Goal: Task Accomplishment & Management: Use online tool/utility

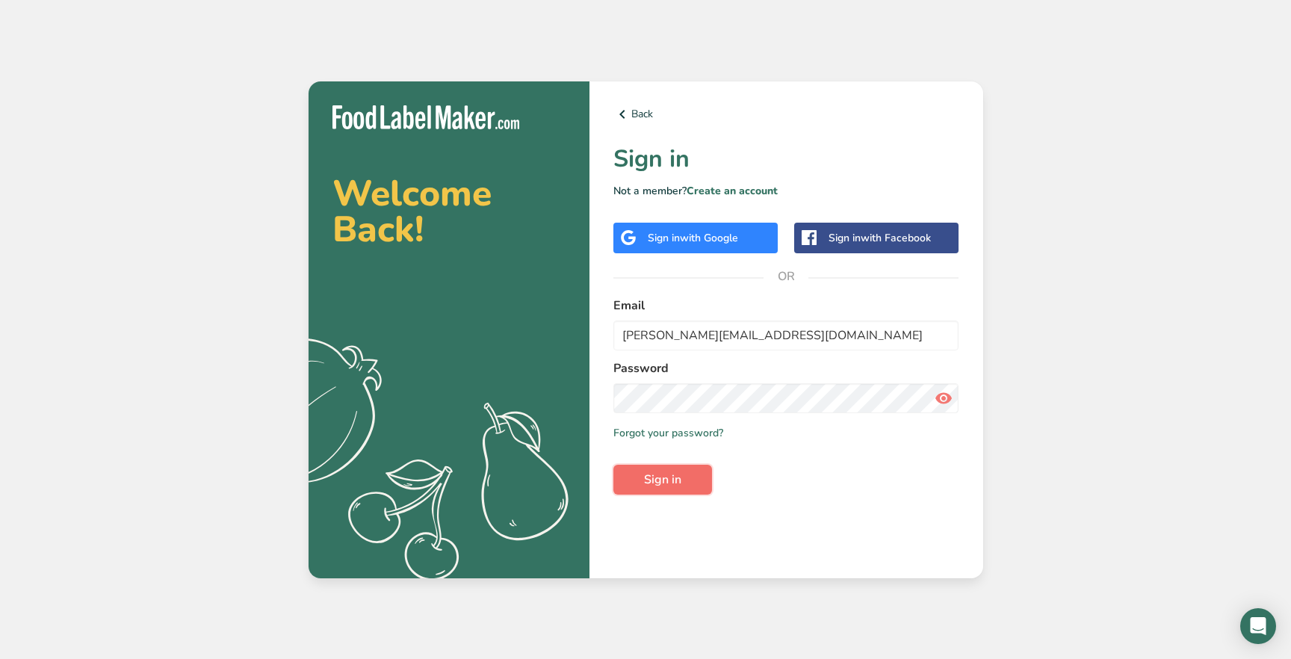
click at [658, 472] on span "Sign in" at bounding box center [662, 480] width 37 height 18
click at [613, 321] on div at bounding box center [613, 321] width 0 height 0
type input "[EMAIL_ADDRESS][DOMAIN_NAME]"
click at [668, 468] on button "Sign in" at bounding box center [662, 480] width 99 height 30
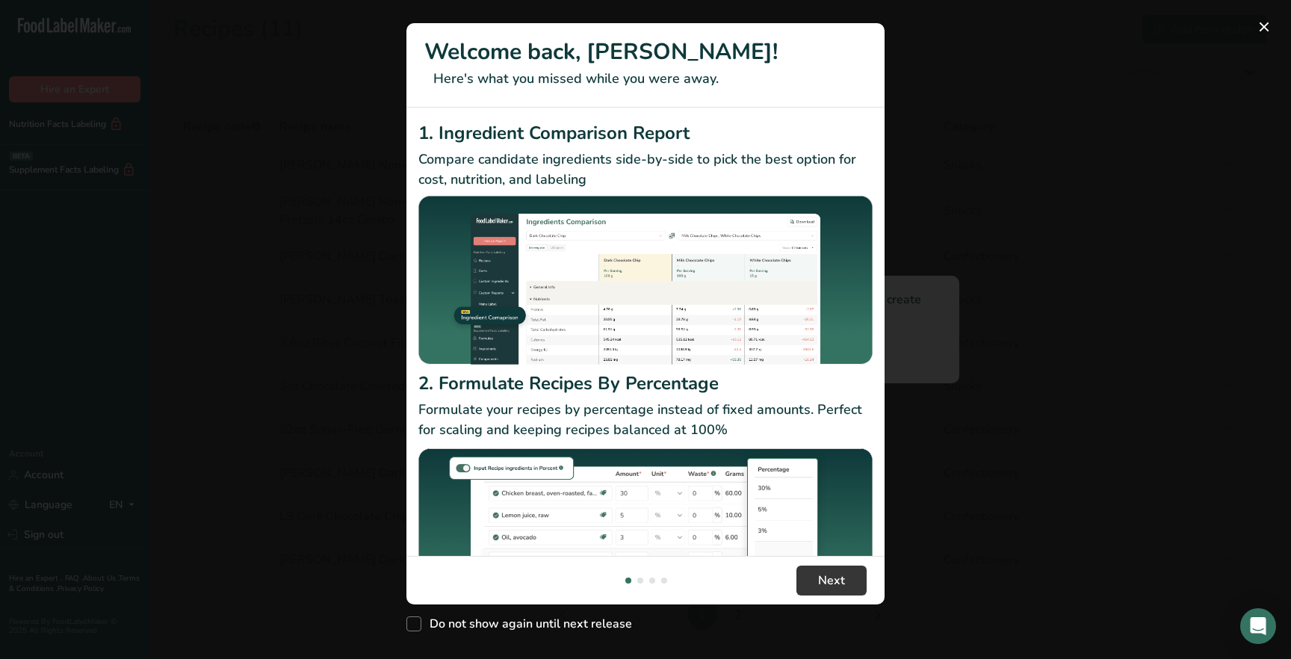
scroll to position [88, 0]
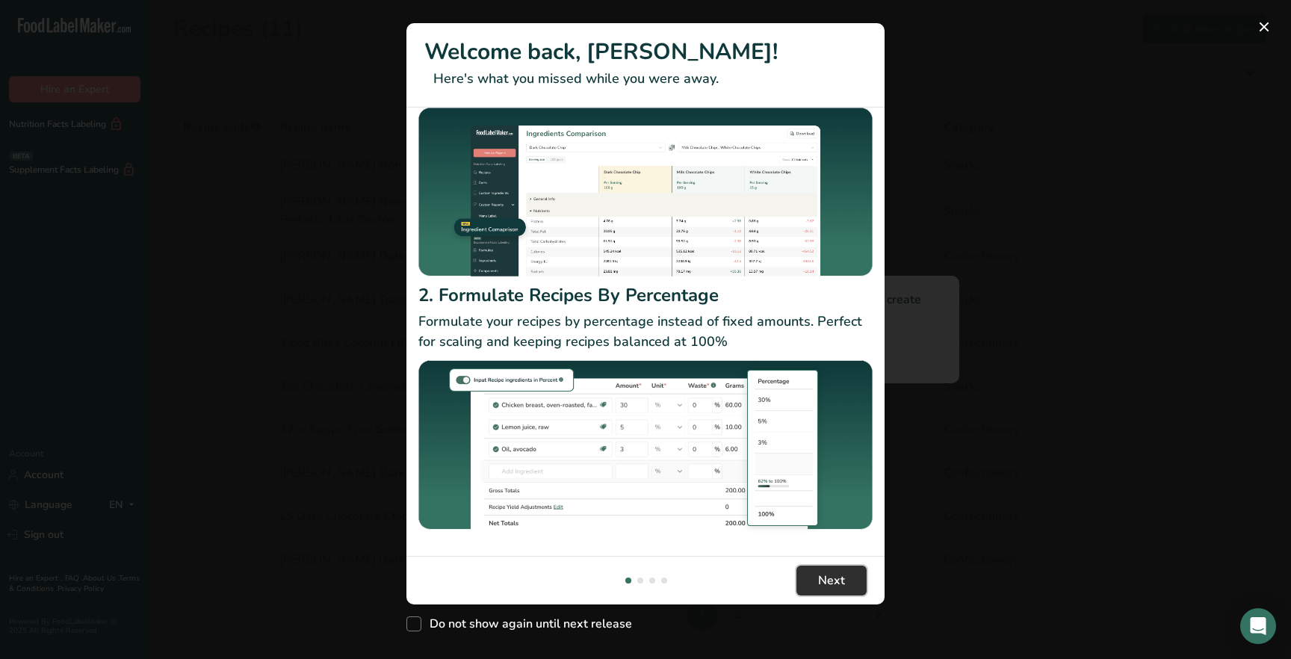
click at [839, 583] on span "Next" at bounding box center [831, 581] width 27 height 18
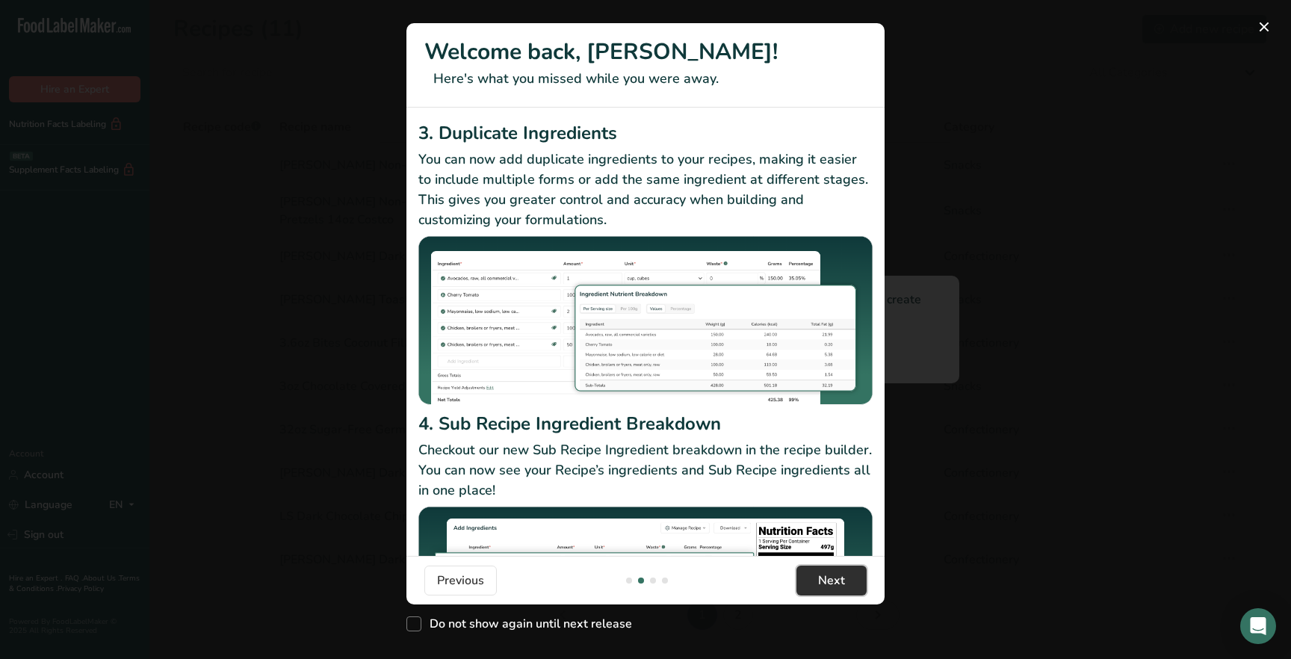
click at [828, 578] on span "Next" at bounding box center [831, 581] width 27 height 18
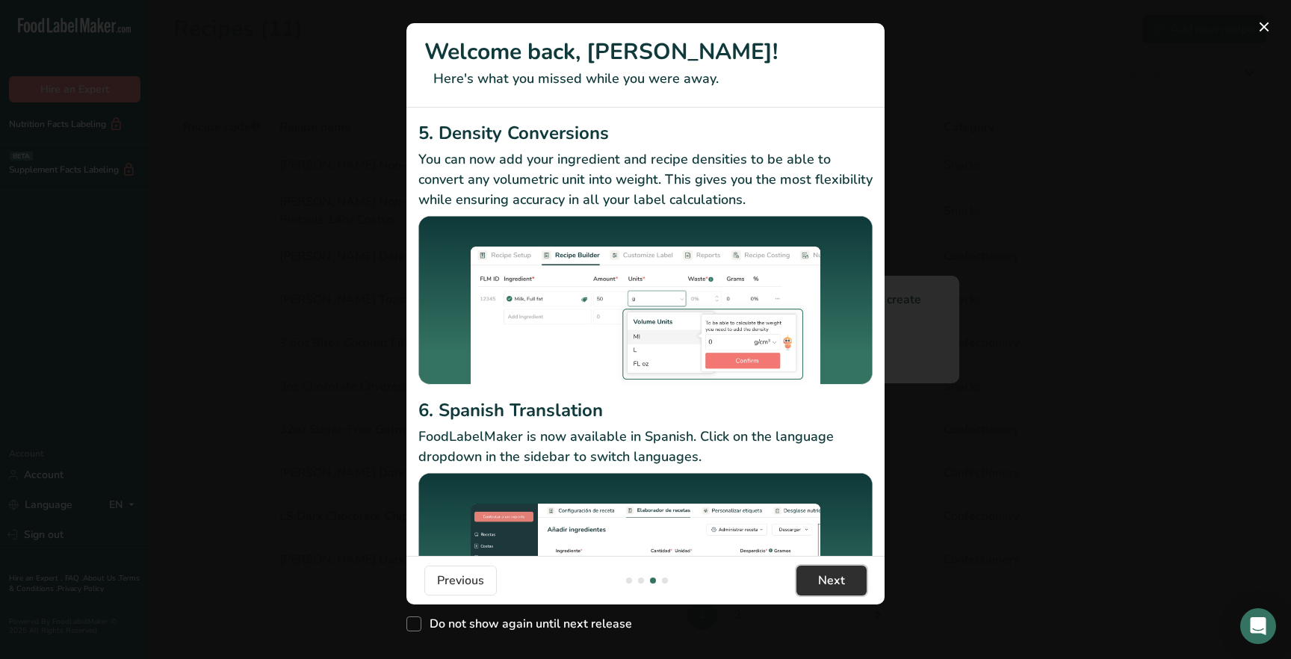
click at [828, 578] on span "Next" at bounding box center [831, 581] width 27 height 18
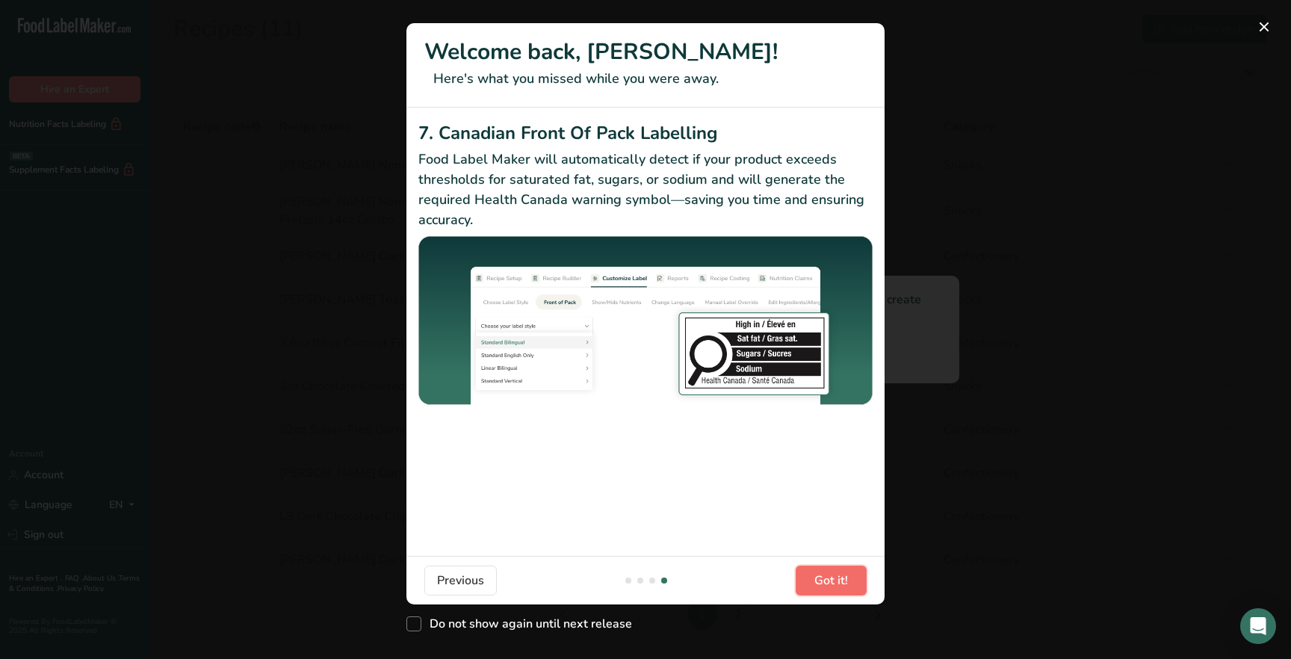
click at [828, 578] on span "Got it!" at bounding box center [831, 581] width 34 height 18
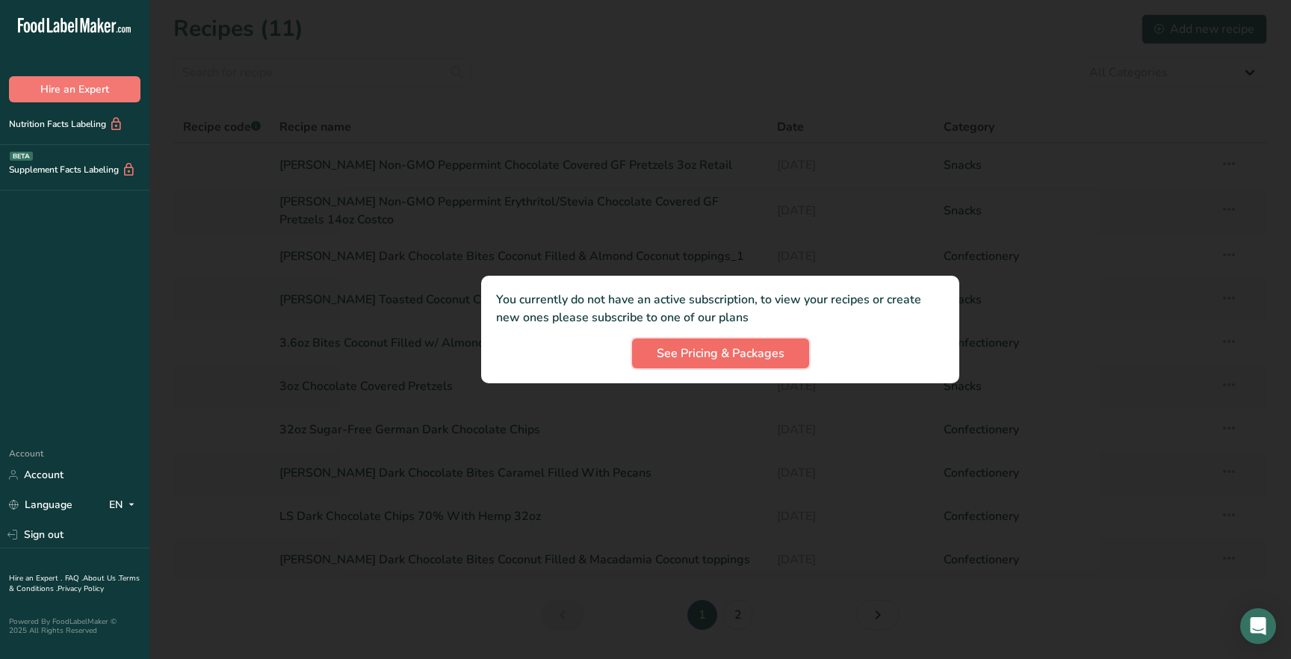
click at [747, 356] on span "See Pricing & Packages" at bounding box center [721, 353] width 128 height 18
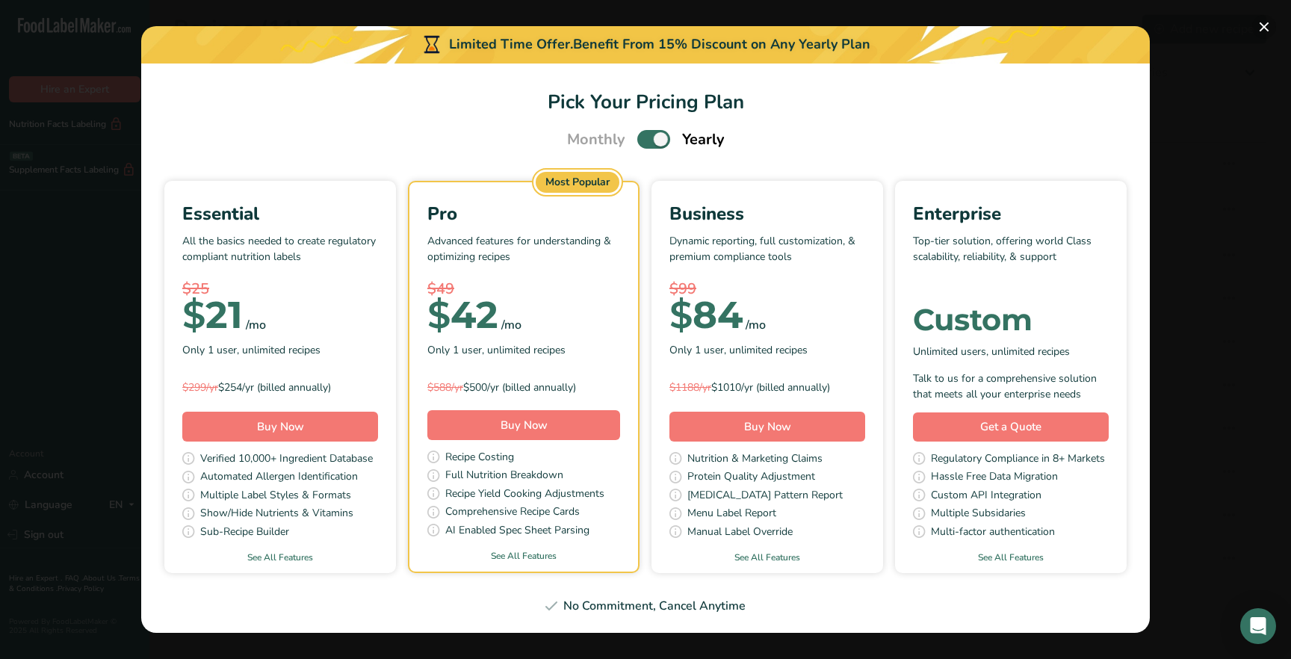
click at [1269, 23] on button "Pick Your Pricing Plan Modal" at bounding box center [1264, 27] width 24 height 24
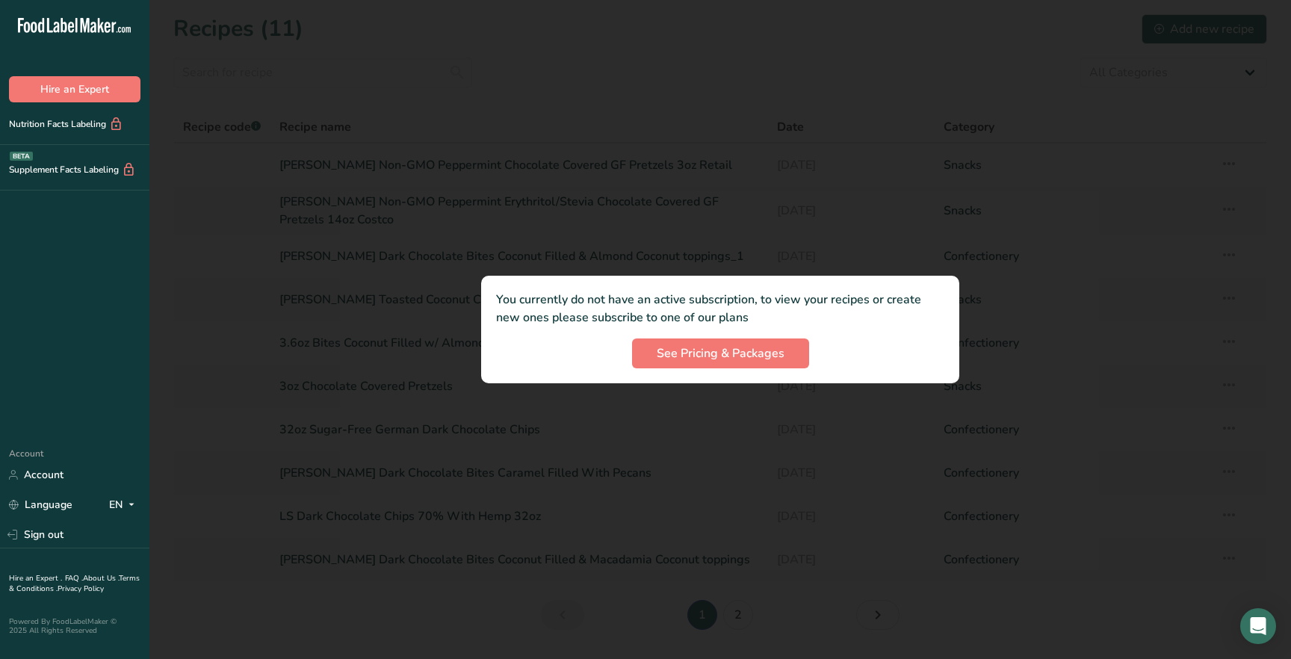
click at [391, 382] on div at bounding box center [720, 329] width 1142 height 659
click at [718, 350] on span "See Pricing & Packages" at bounding box center [721, 353] width 128 height 18
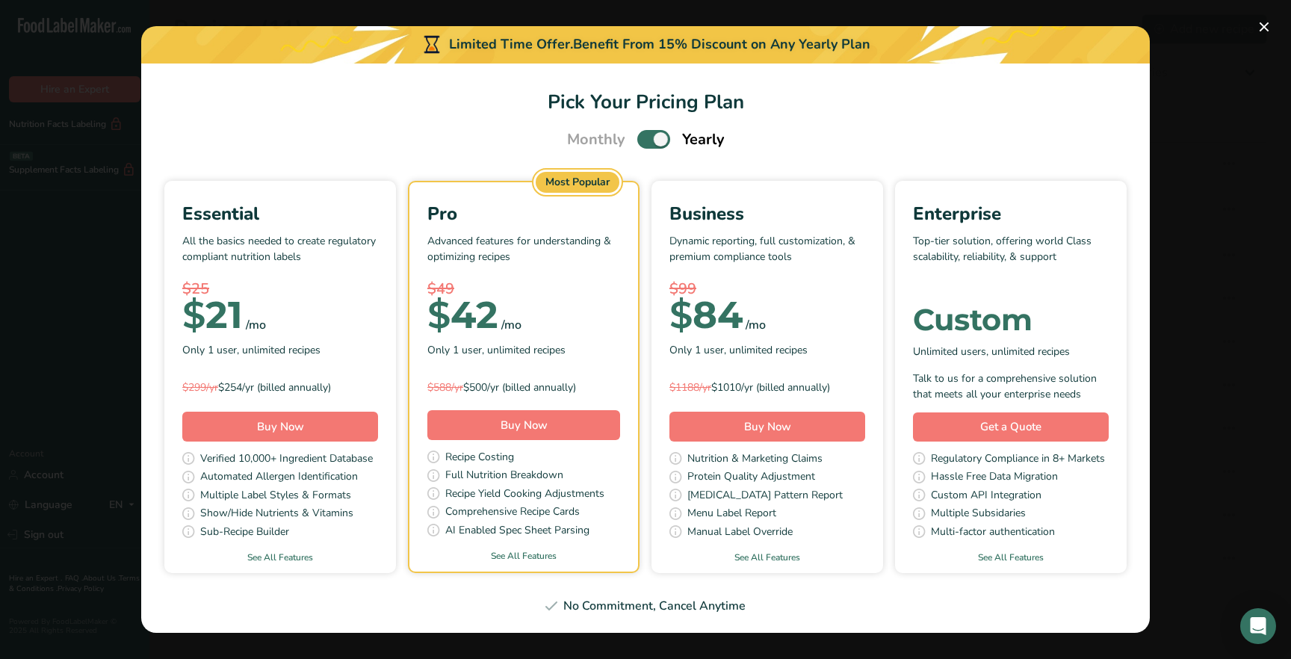
click at [644, 139] on span "Pick Your Pricing Plan Modal" at bounding box center [653, 139] width 33 height 19
click at [644, 139] on input "Pick Your Pricing Plan Modal" at bounding box center [642, 139] width 10 height 10
checkbox input "false"
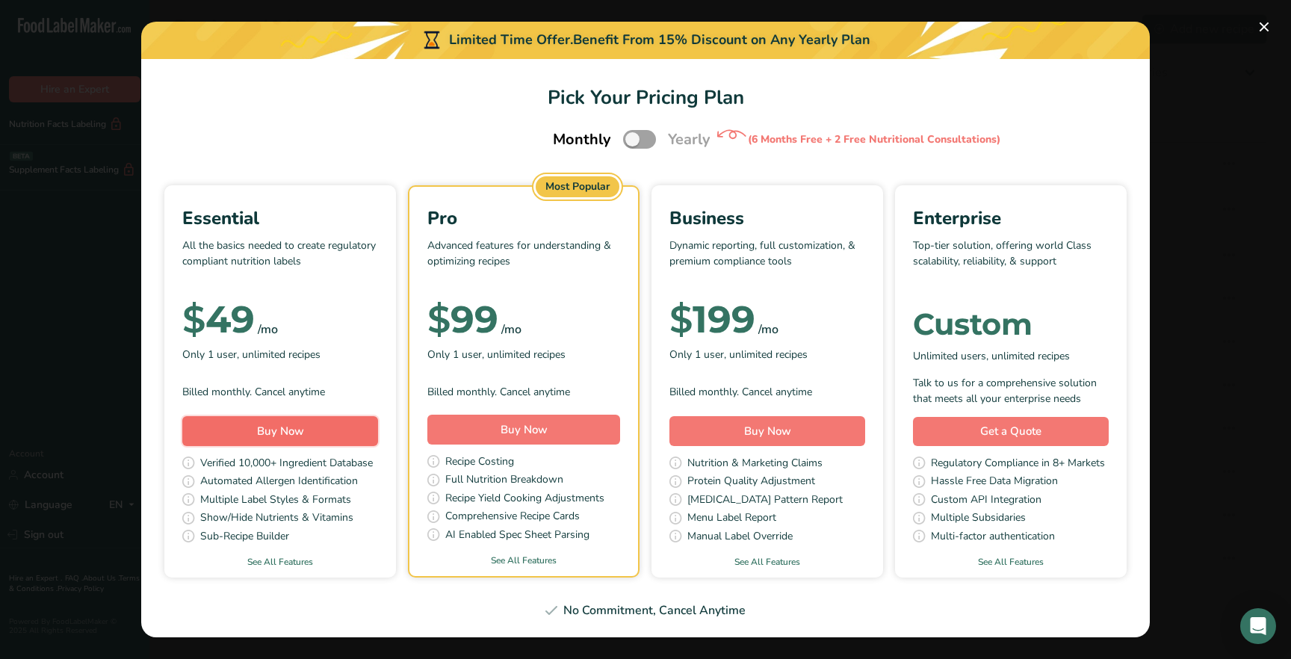
click at [267, 431] on span "Buy Now" at bounding box center [280, 431] width 47 height 15
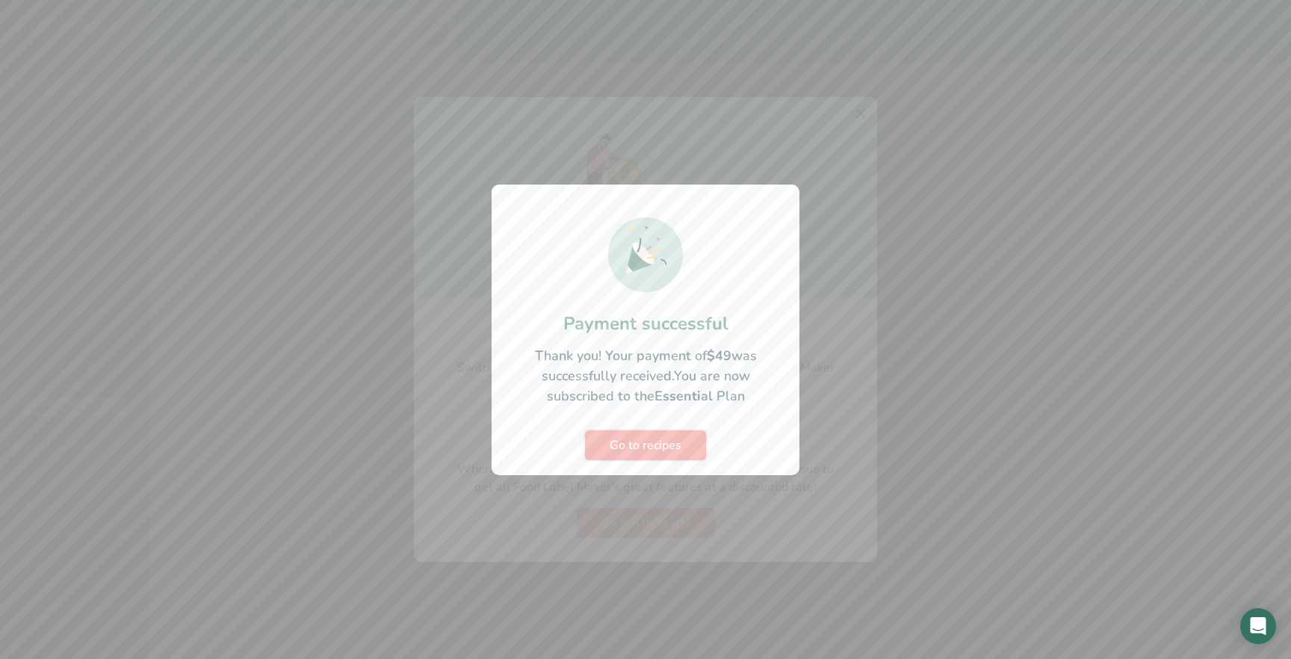
click at [675, 448] on span "Go to recipes" at bounding box center [646, 445] width 72 height 18
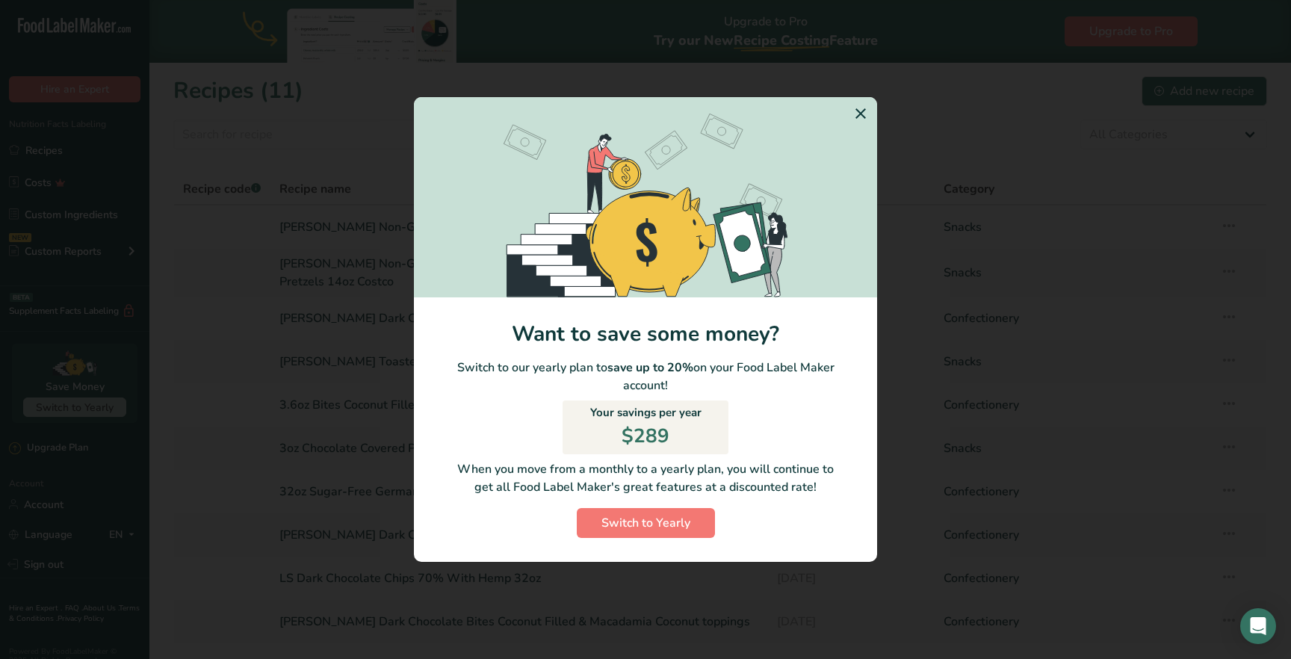
click at [862, 116] on icon "Switch to Yearly Modal" at bounding box center [861, 113] width 18 height 27
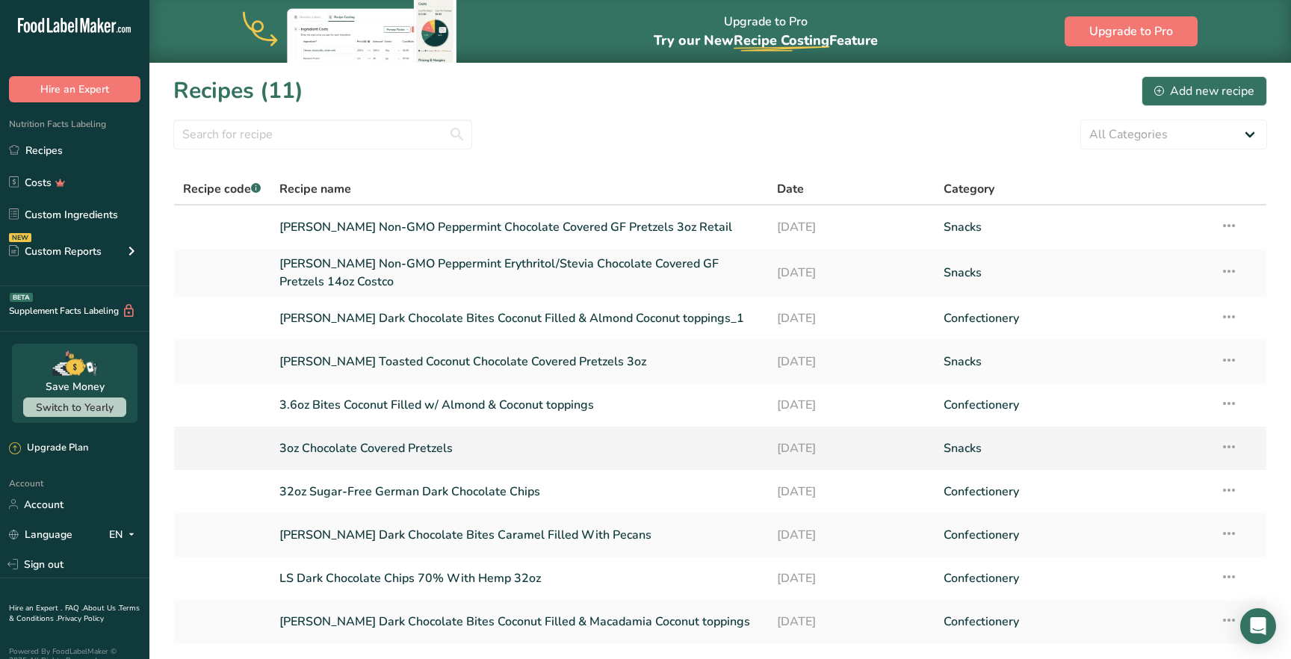
click at [386, 445] on link "3oz Chocolate Covered Pretzels" at bounding box center [519, 448] width 480 height 31
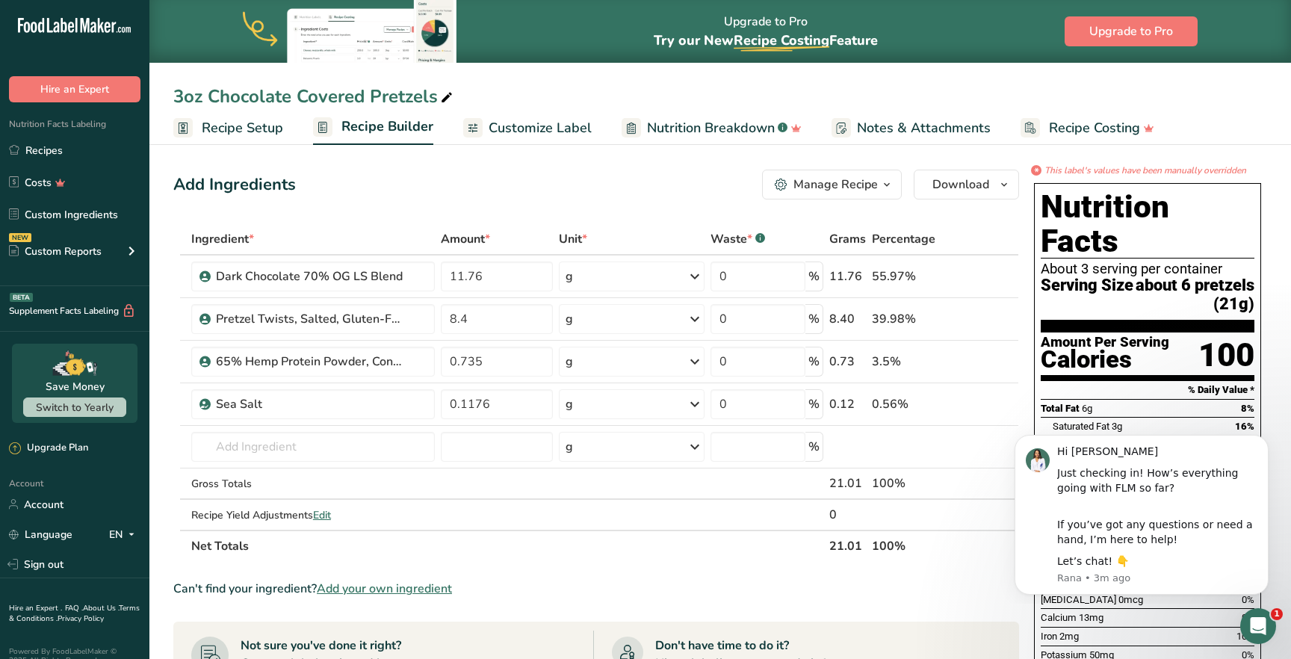
click at [254, 132] on span "Recipe Setup" at bounding box center [242, 128] width 81 height 20
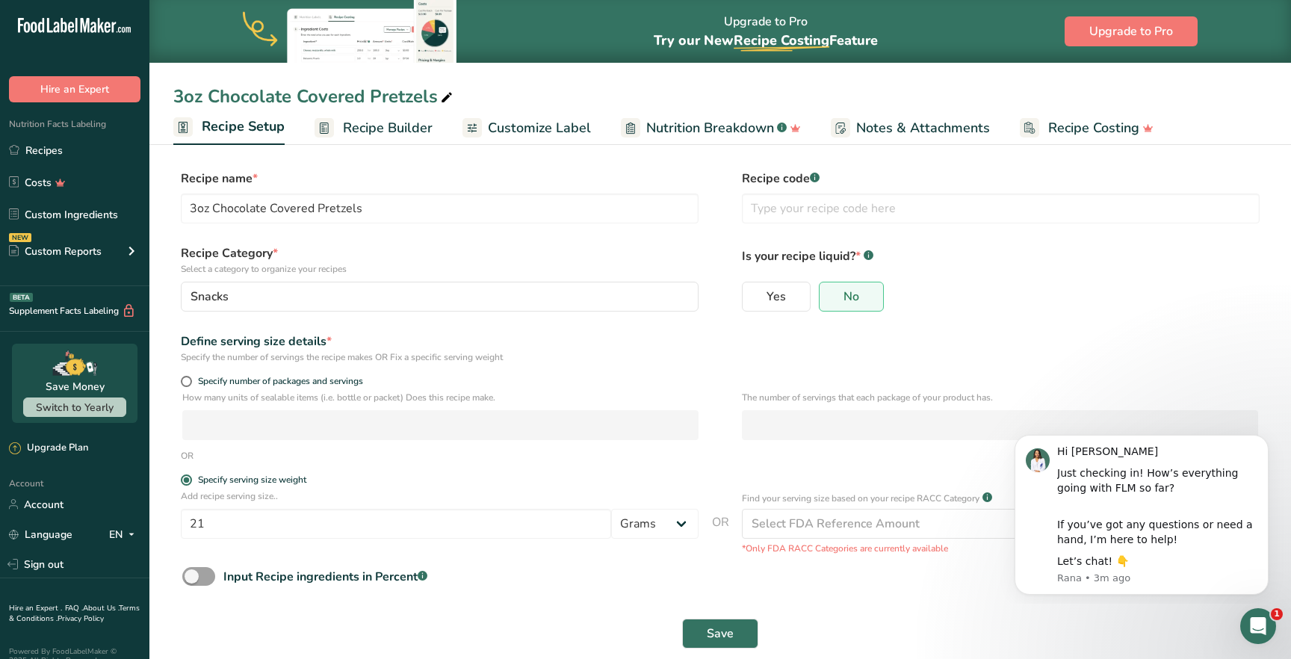
scroll to position [22, 0]
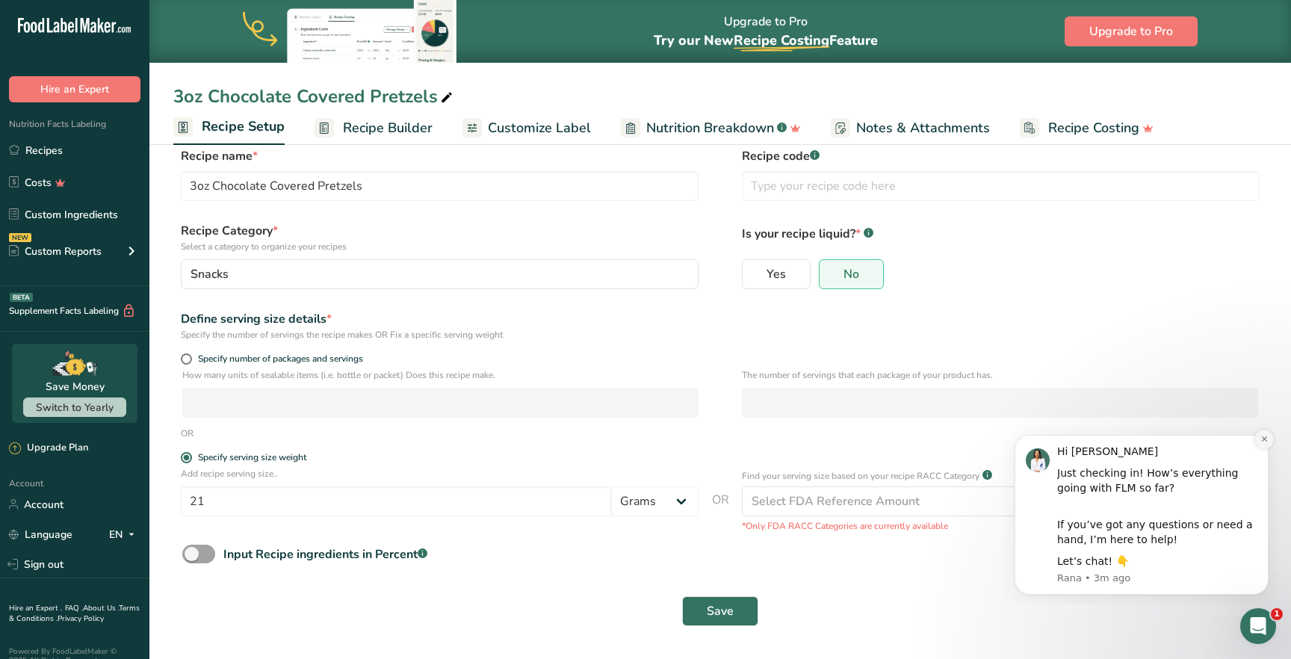
click at [1268, 439] on icon "Dismiss notification" at bounding box center [1265, 439] width 8 height 8
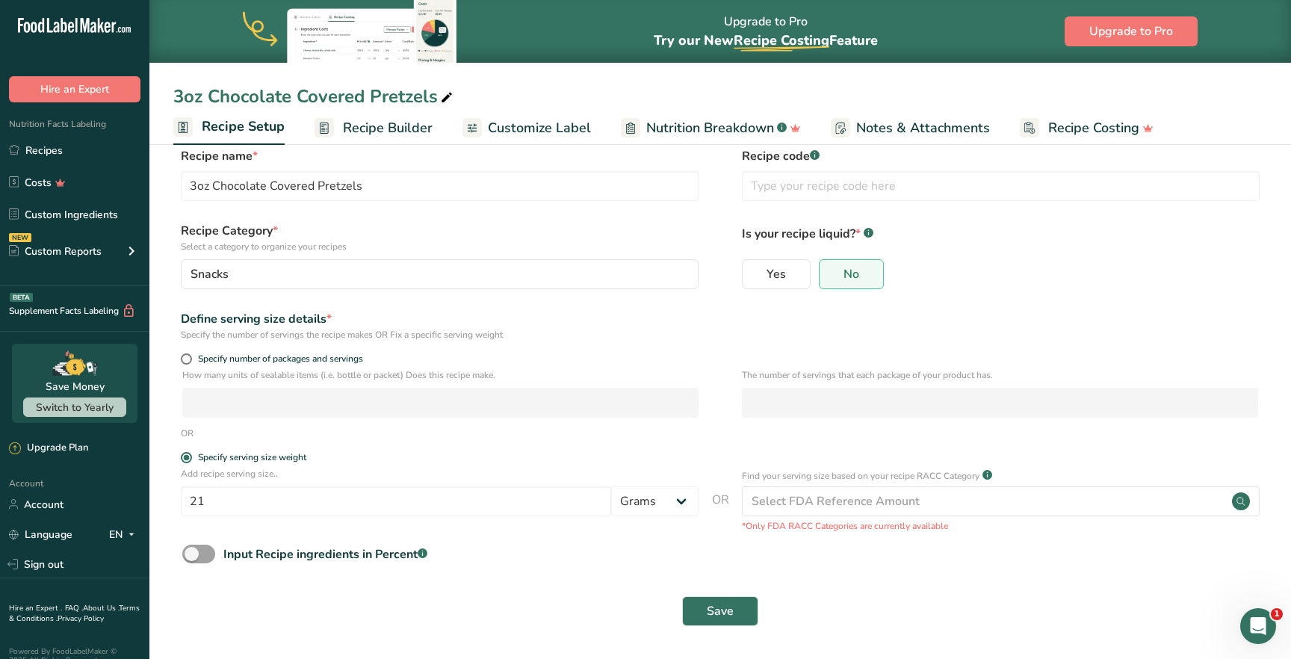
click at [403, 131] on span "Recipe Builder" at bounding box center [388, 128] width 90 height 20
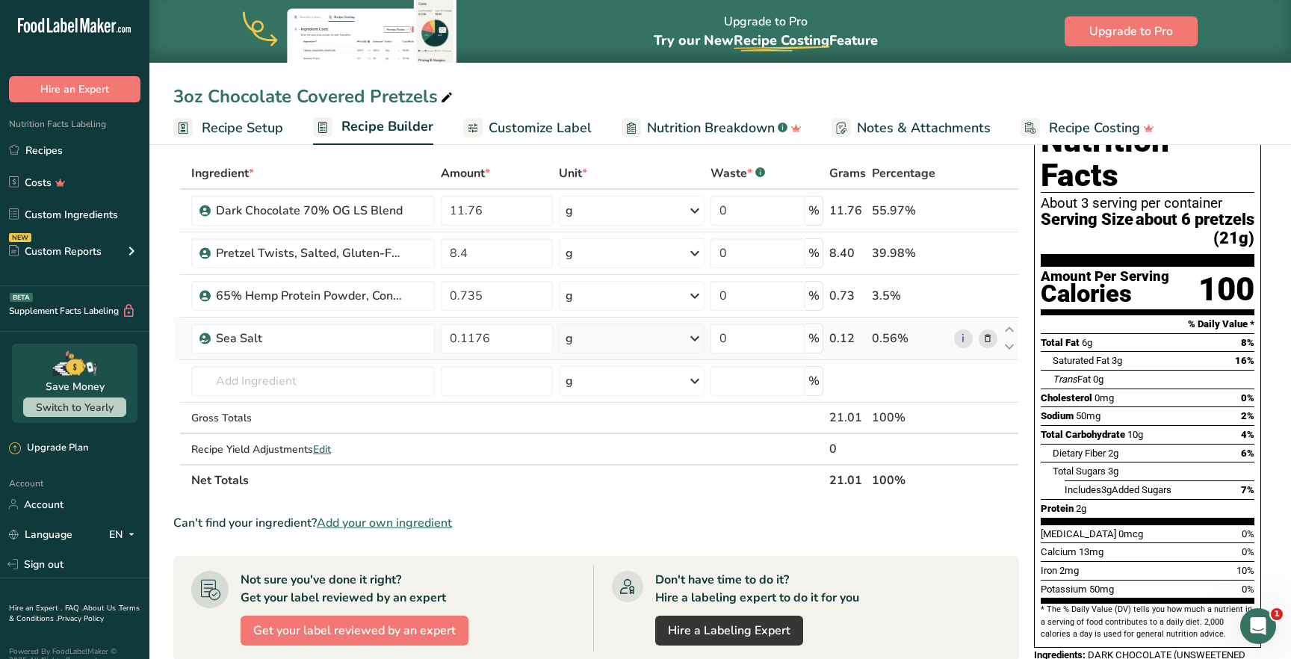
scroll to position [40, 0]
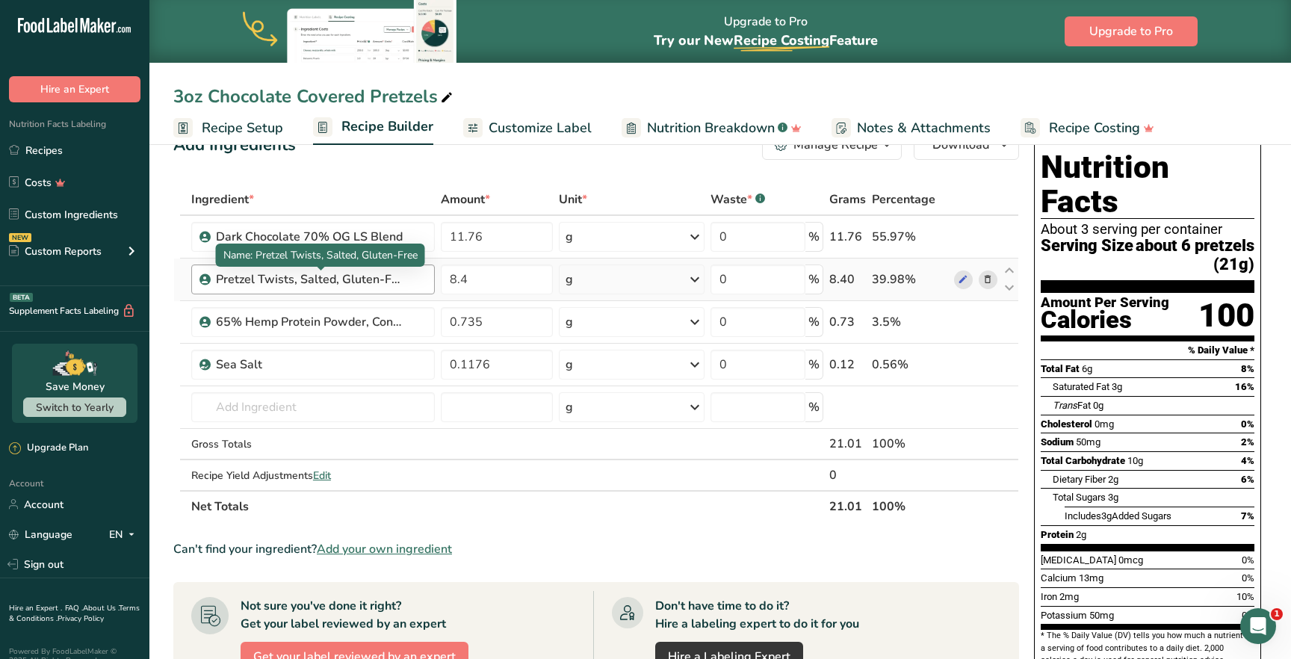
click at [288, 273] on div "Pretzel Twists, Salted, Gluten-Free" at bounding box center [309, 279] width 187 height 18
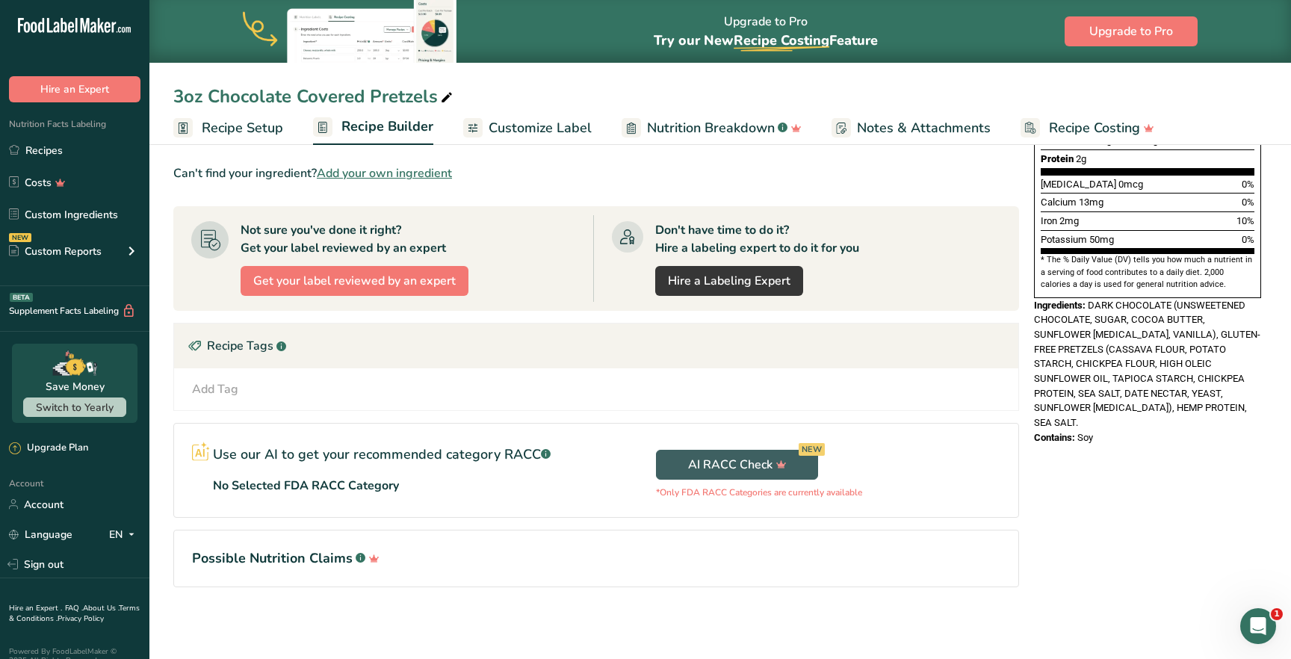
scroll to position [0, 0]
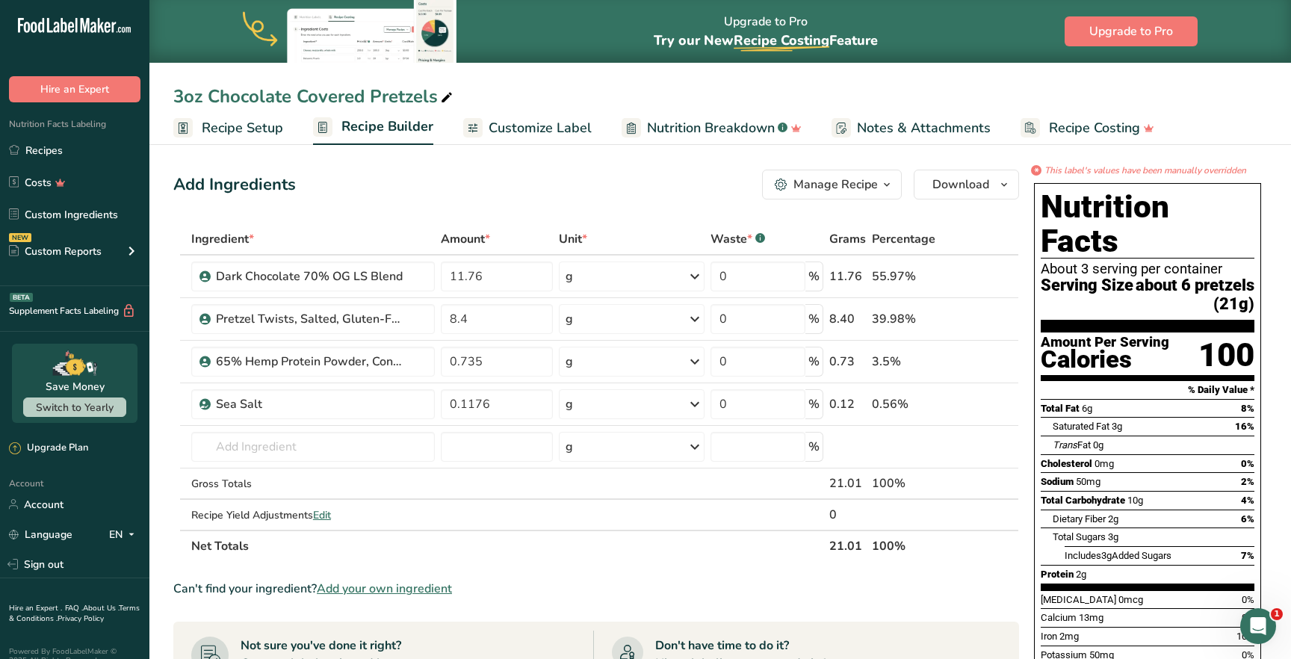
click at [528, 126] on span "Customize Label" at bounding box center [540, 128] width 103 height 20
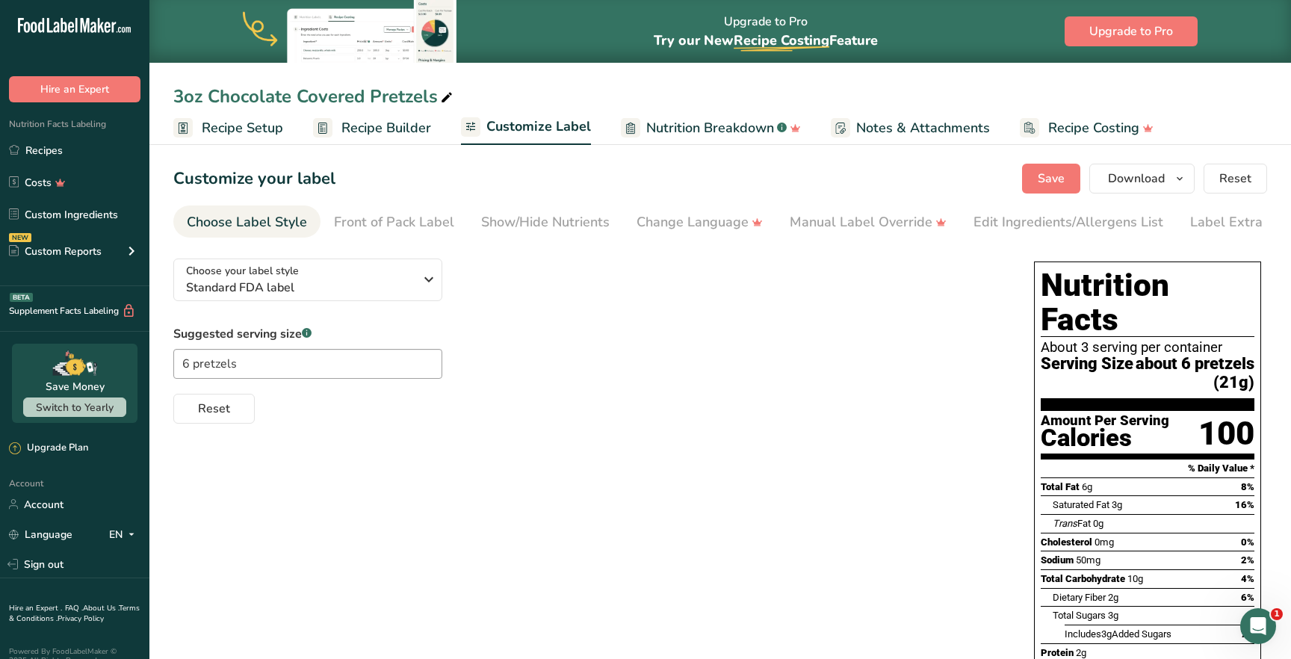
click at [915, 132] on span "Notes & Attachments" at bounding box center [923, 128] width 134 height 20
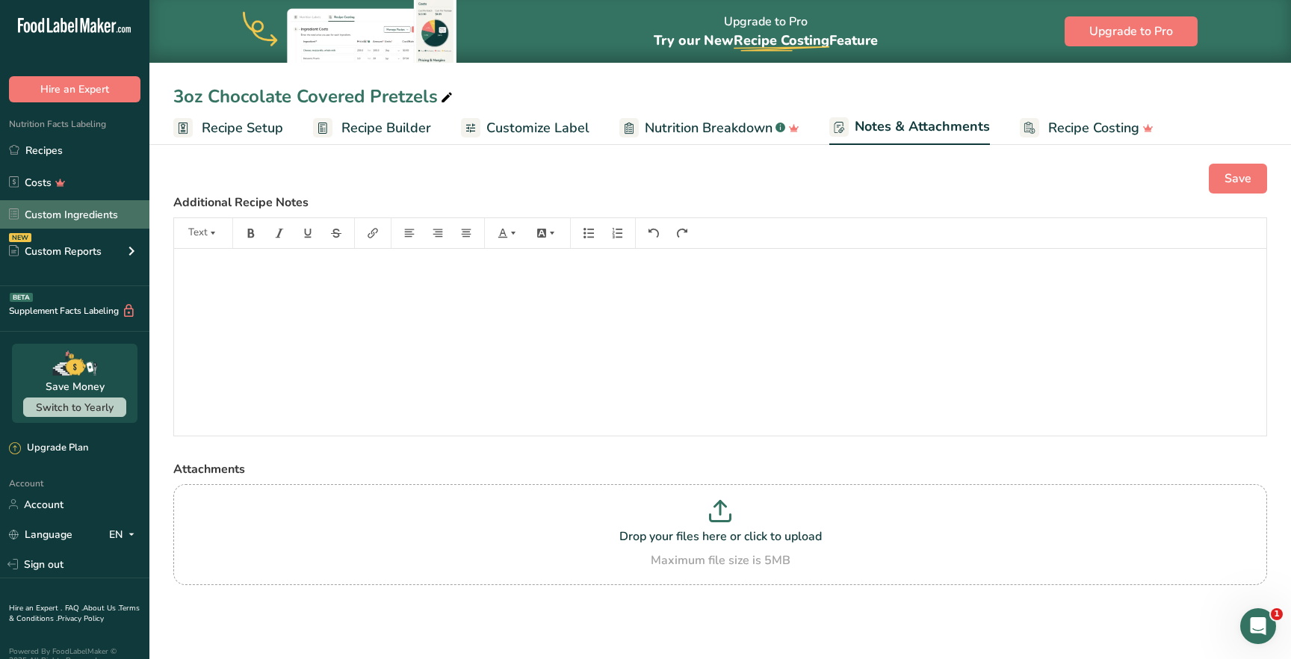
click at [90, 213] on link "Custom Ingredients" at bounding box center [74, 214] width 149 height 28
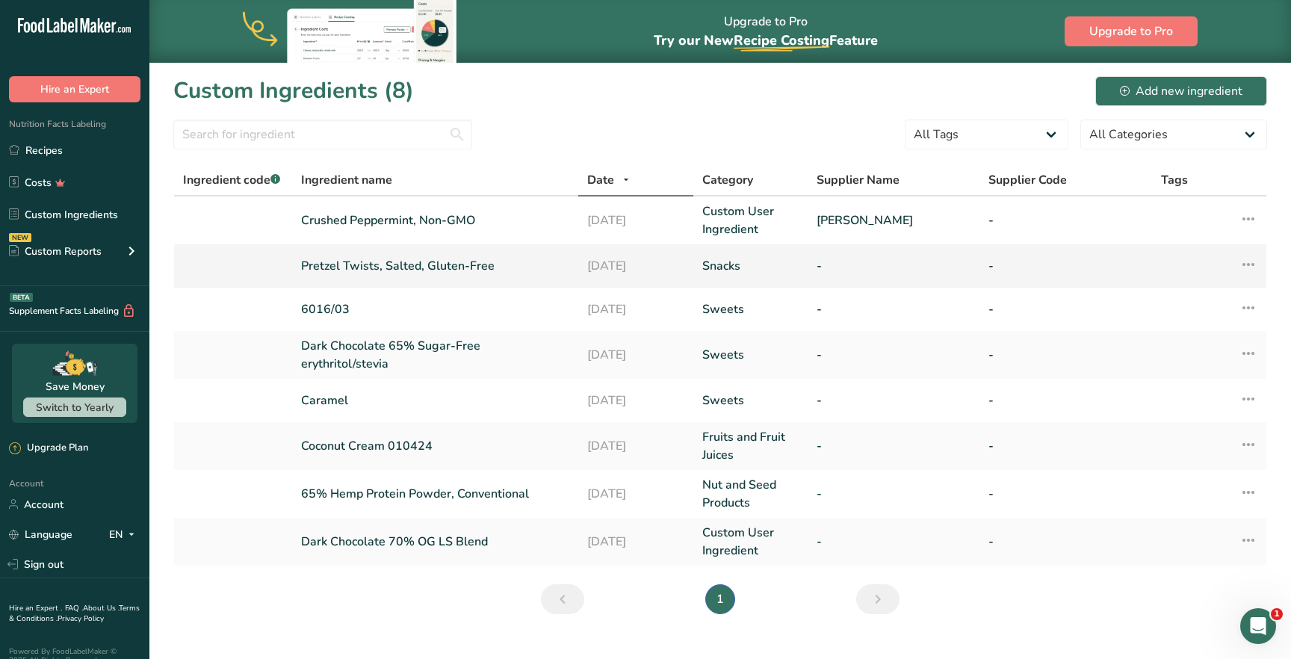
click at [430, 265] on link "Pretzel Twists, Salted, Gluten-Free" at bounding box center [435, 266] width 269 height 18
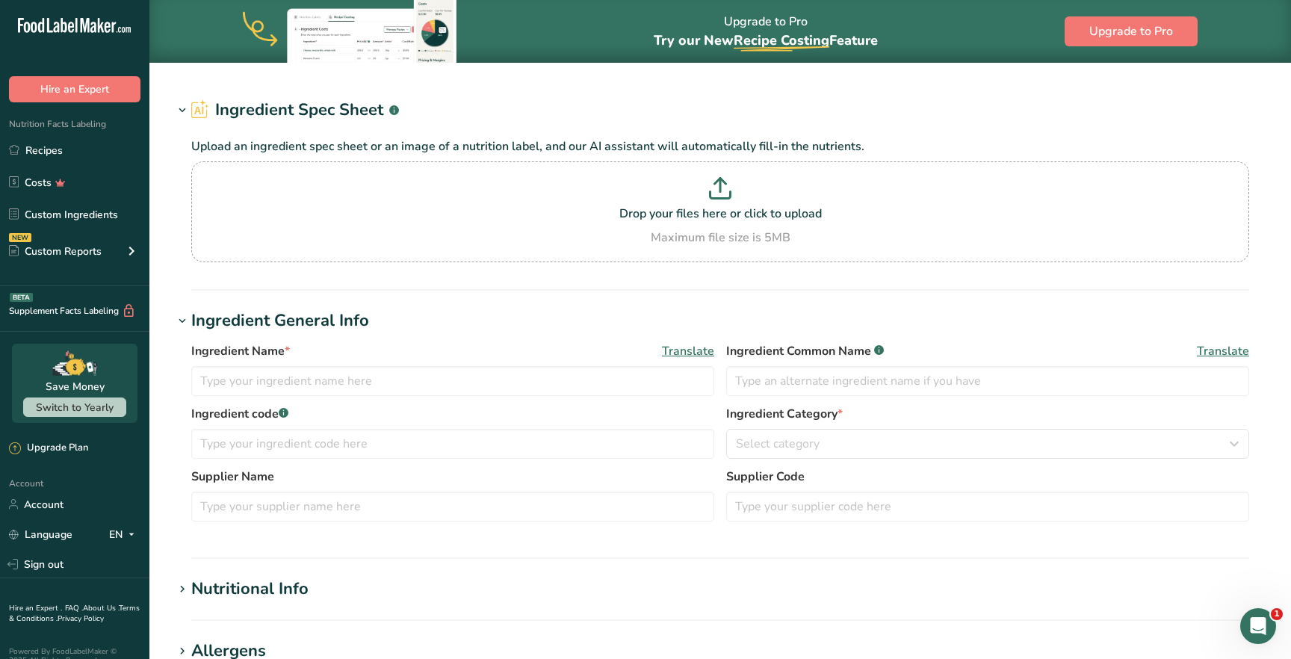
type input "Pretzel Twists, Salted, Gluten-Free"
type input "GLUTEN-FREE PRETZELS"
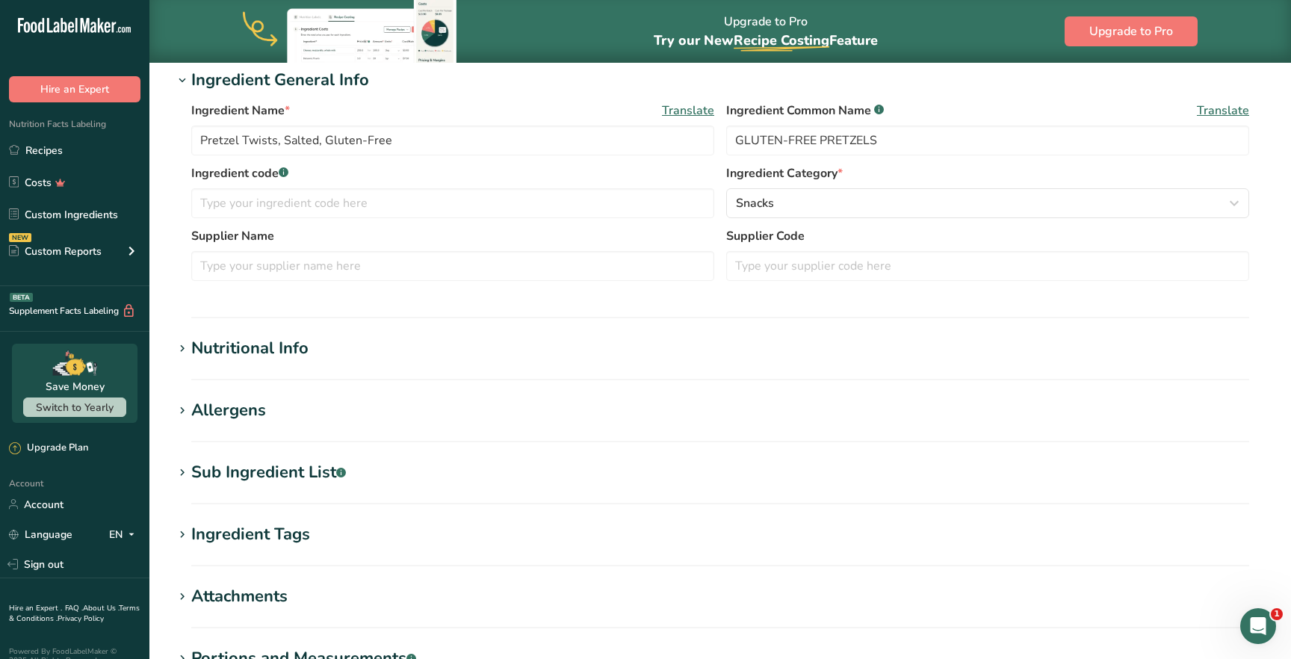
scroll to position [277, 0]
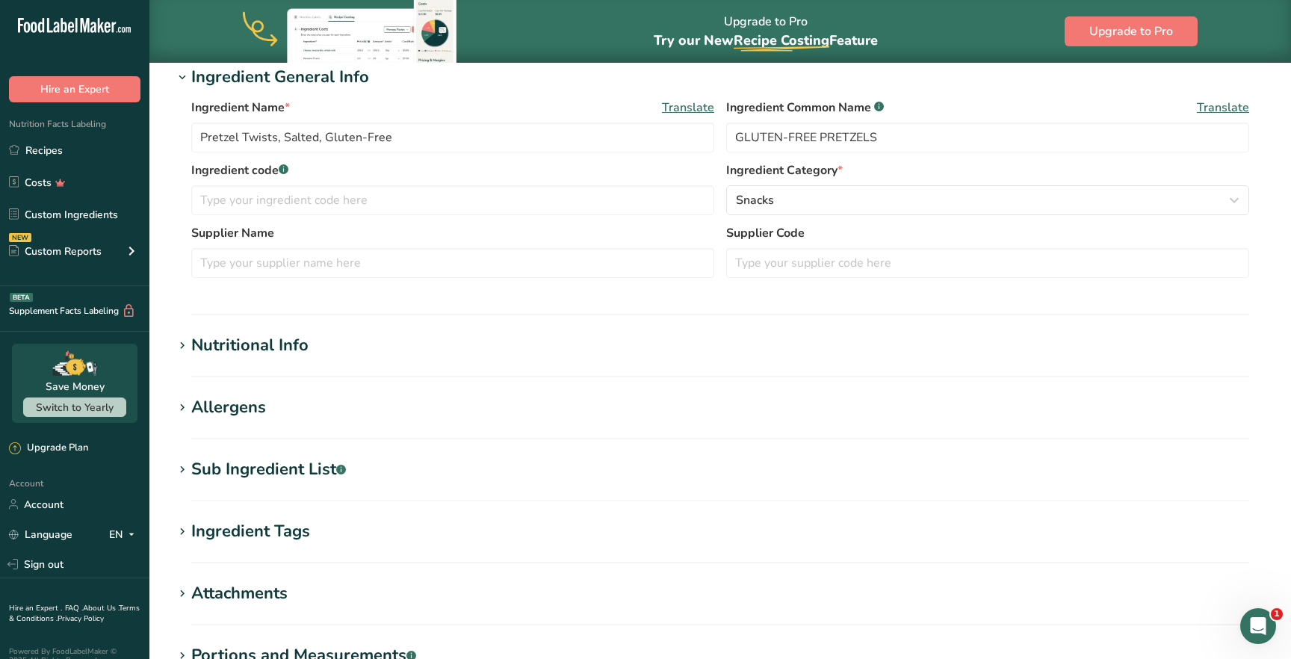
click at [265, 349] on div "Nutritional Info" at bounding box center [249, 345] width 117 height 25
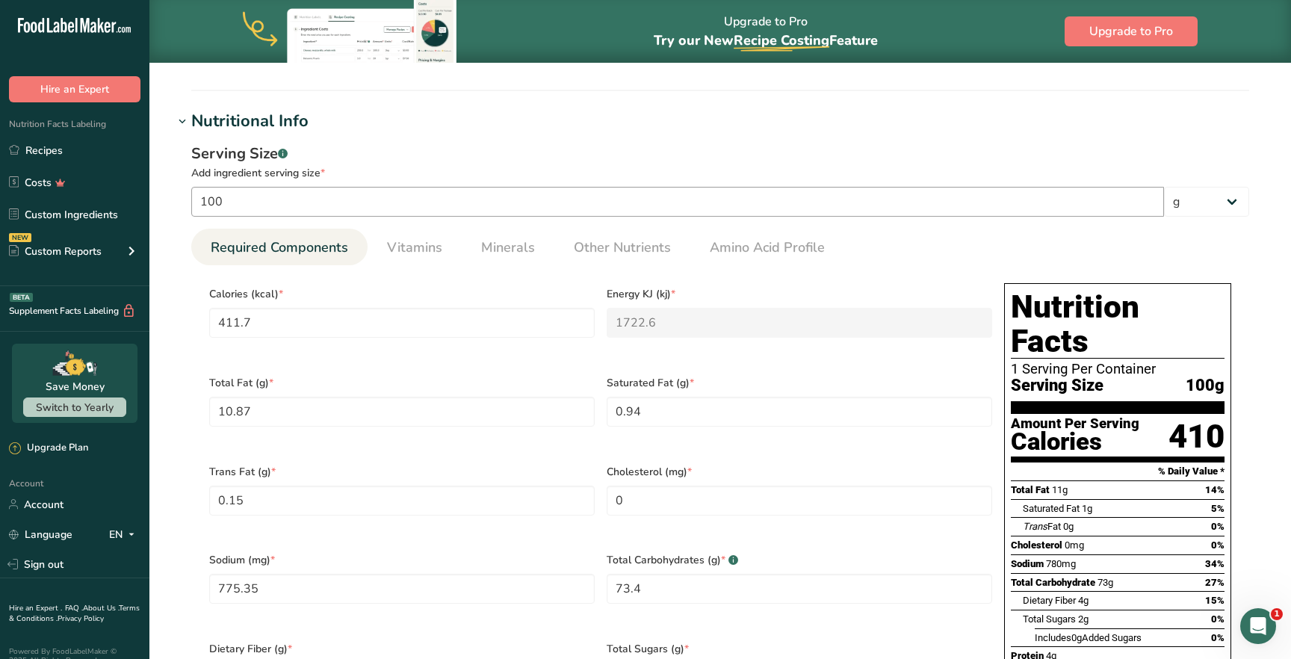
scroll to position [507, 0]
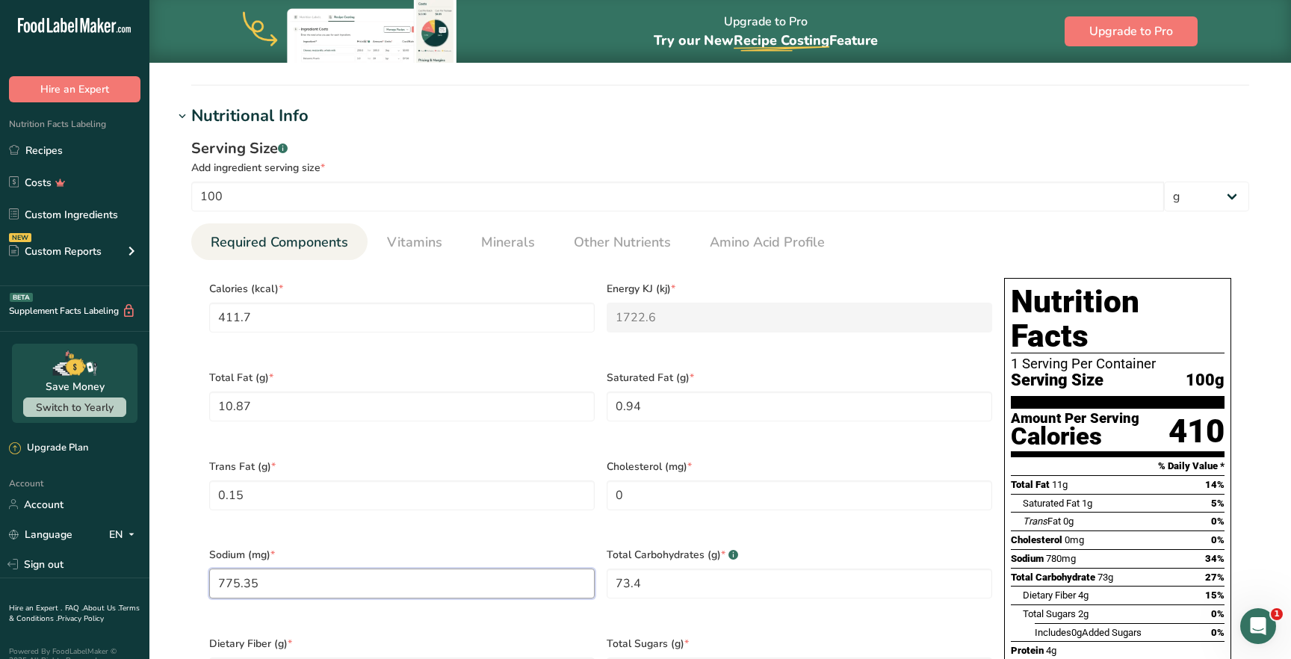
click at [267, 570] on input "775.35" at bounding box center [402, 584] width 386 height 30
type input "1200"
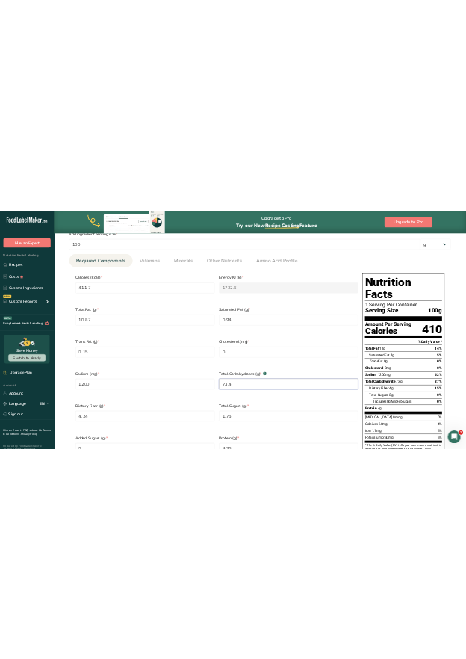
scroll to position [619, 0]
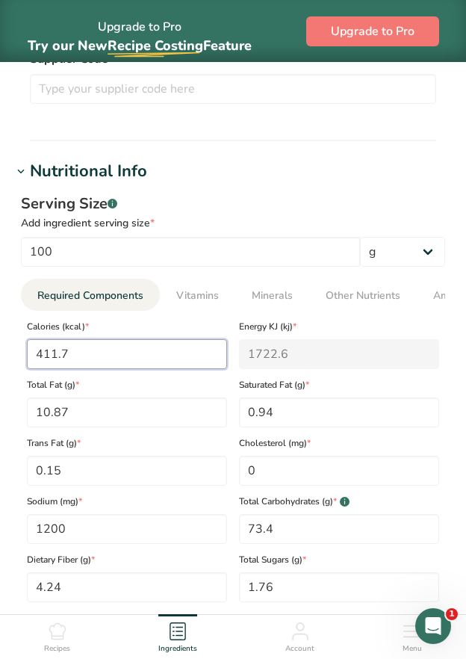
click at [55, 359] on input "411.7" at bounding box center [127, 354] width 200 height 30
type input "41.7"
type KJ "174.5"
type input "410.7"
type KJ "1718.4"
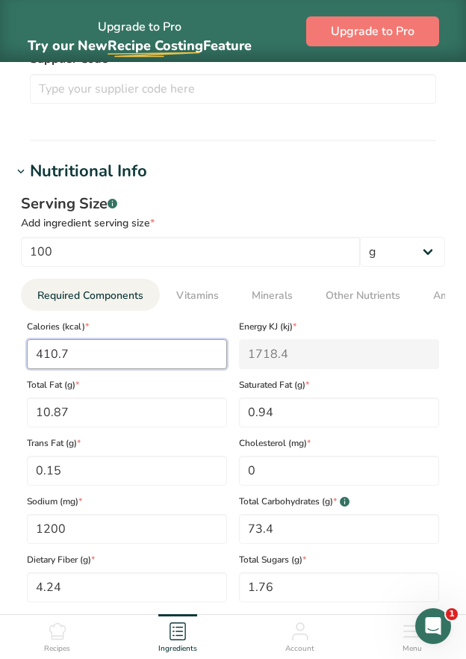
type input "410"
type KJ "1715.4"
type input "410.6"
type KJ "1718"
type input "410.62"
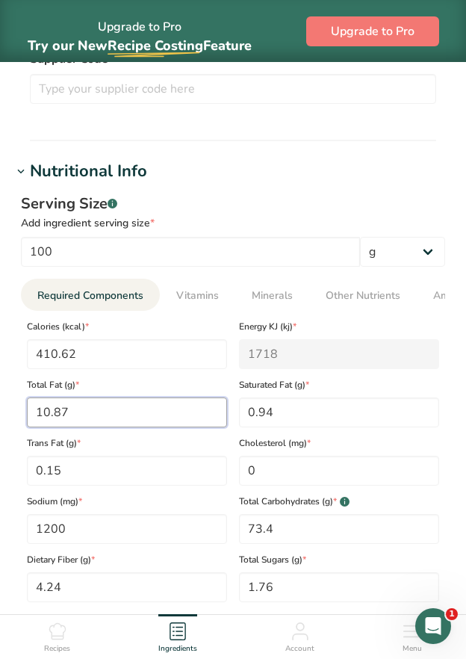
click at [64, 417] on Fat "10.87" at bounding box center [127, 413] width 200 height 30
type Fat "6.83"
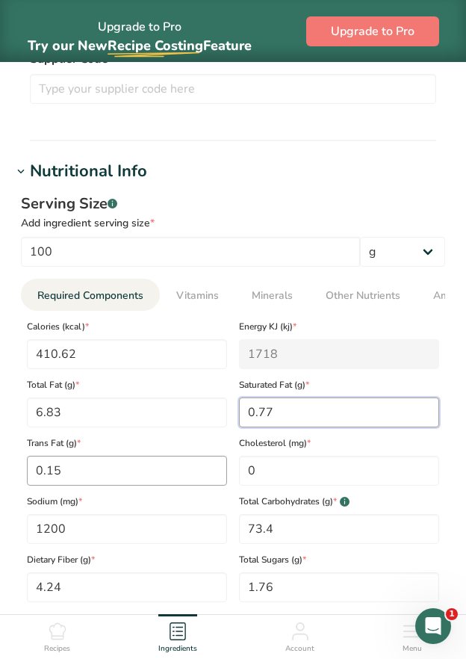
type Fat "0.77"
click at [69, 472] on Fat "0.15" at bounding box center [127, 471] width 200 height 30
type Fat "0"
type Fat "0.00"
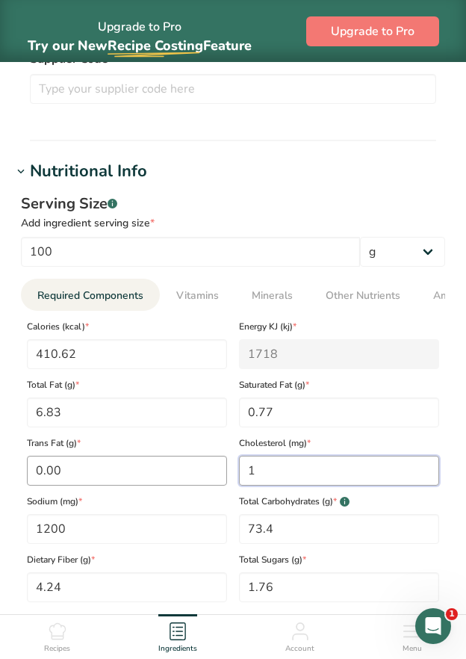
type input "0"
type input "0.08"
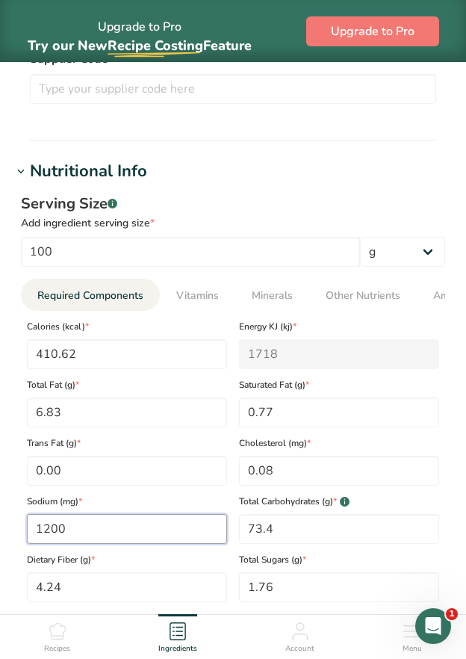
click at [68, 536] on input "1200" at bounding box center [127, 529] width 200 height 30
type input "1209.82"
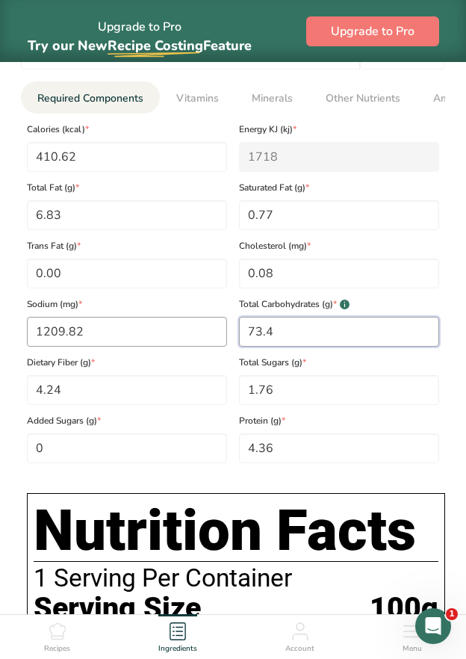
scroll to position [823, 0]
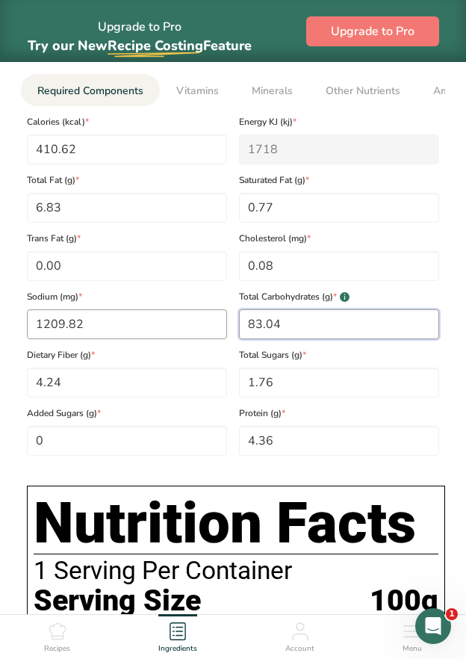
type Carbohydrates "83.04"
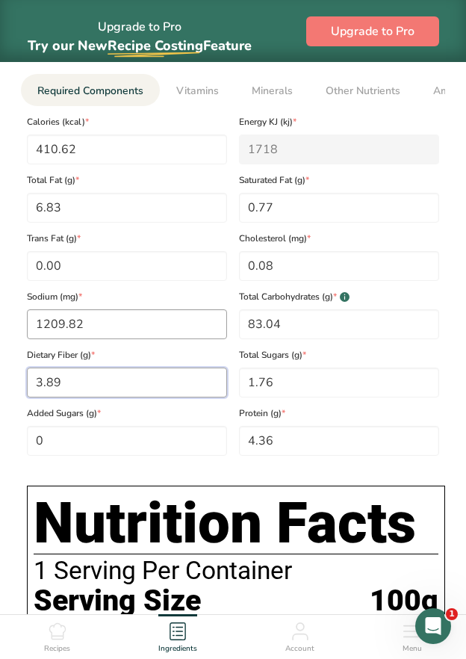
type Fiber "3.89"
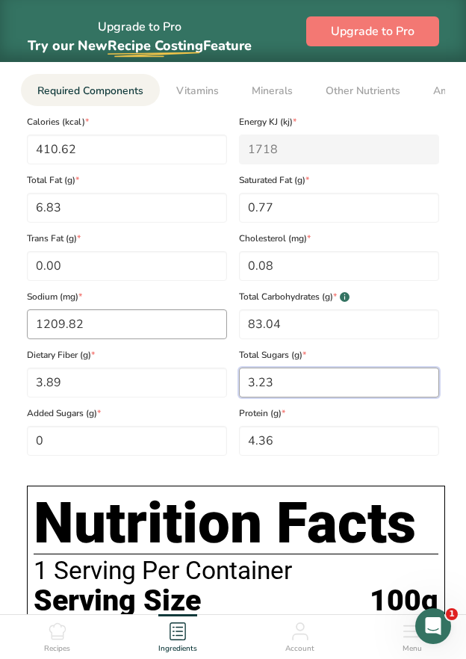
type Sugars "3.23"
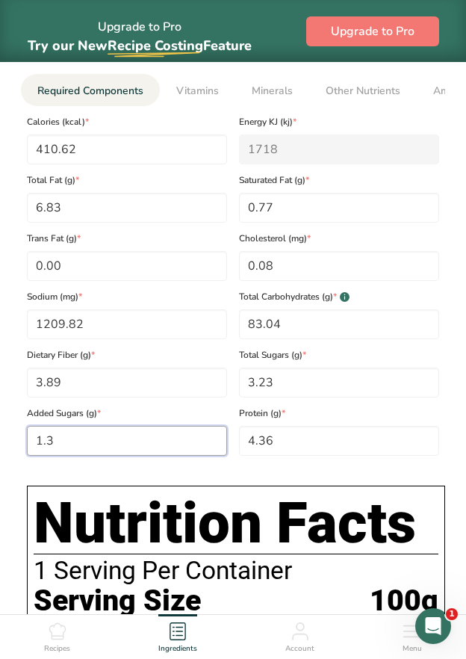
click at [77, 448] on Sugars "1.3" at bounding box center [127, 441] width 200 height 30
type Sugars "1.31"
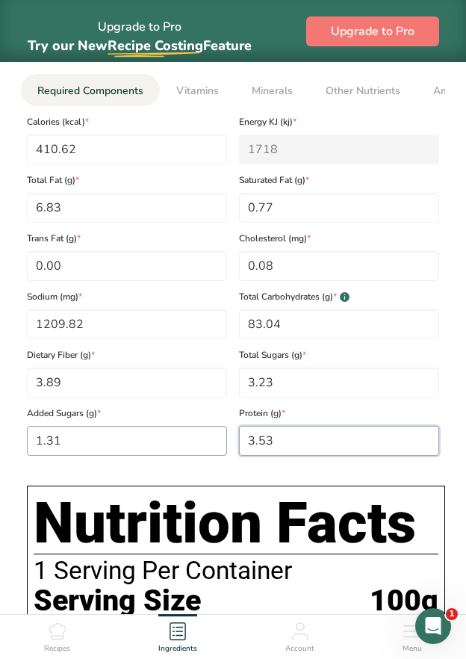
type input "3.53"
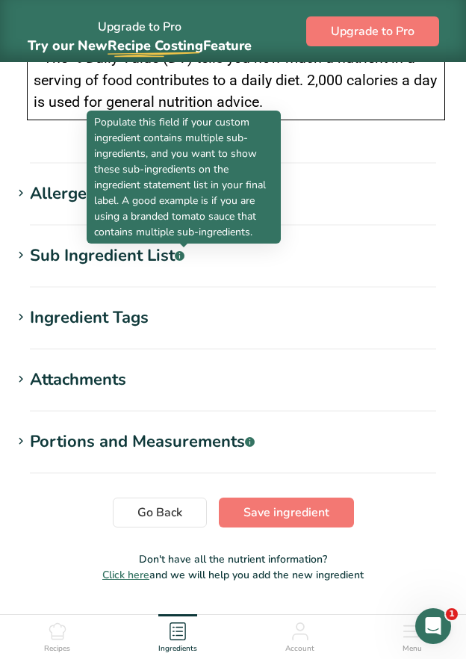
scroll to position [2002, 0]
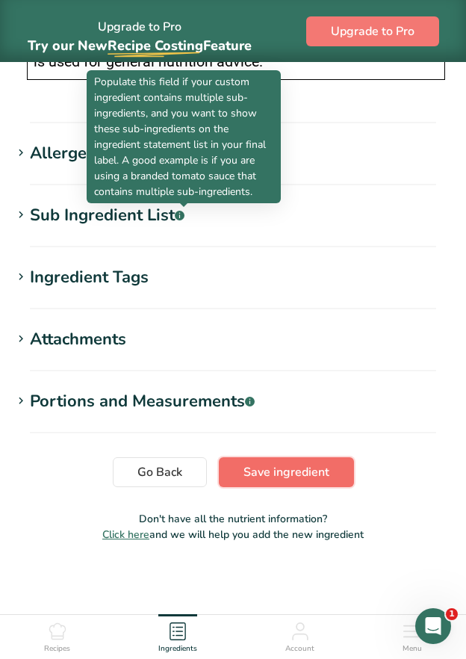
click at [295, 470] on span "Save ingredient" at bounding box center [287, 472] width 86 height 18
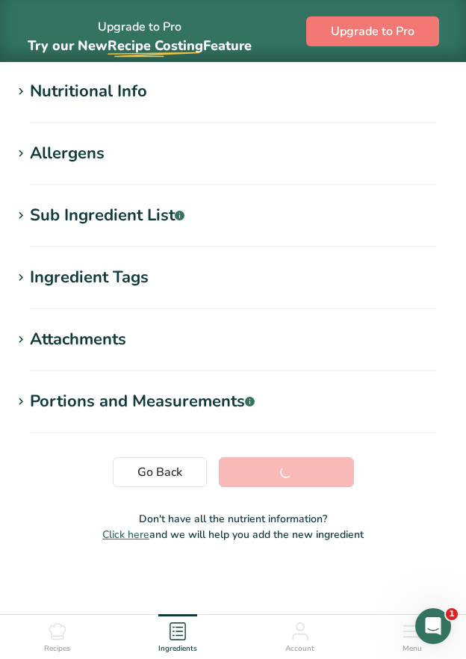
scroll to position [176, 0]
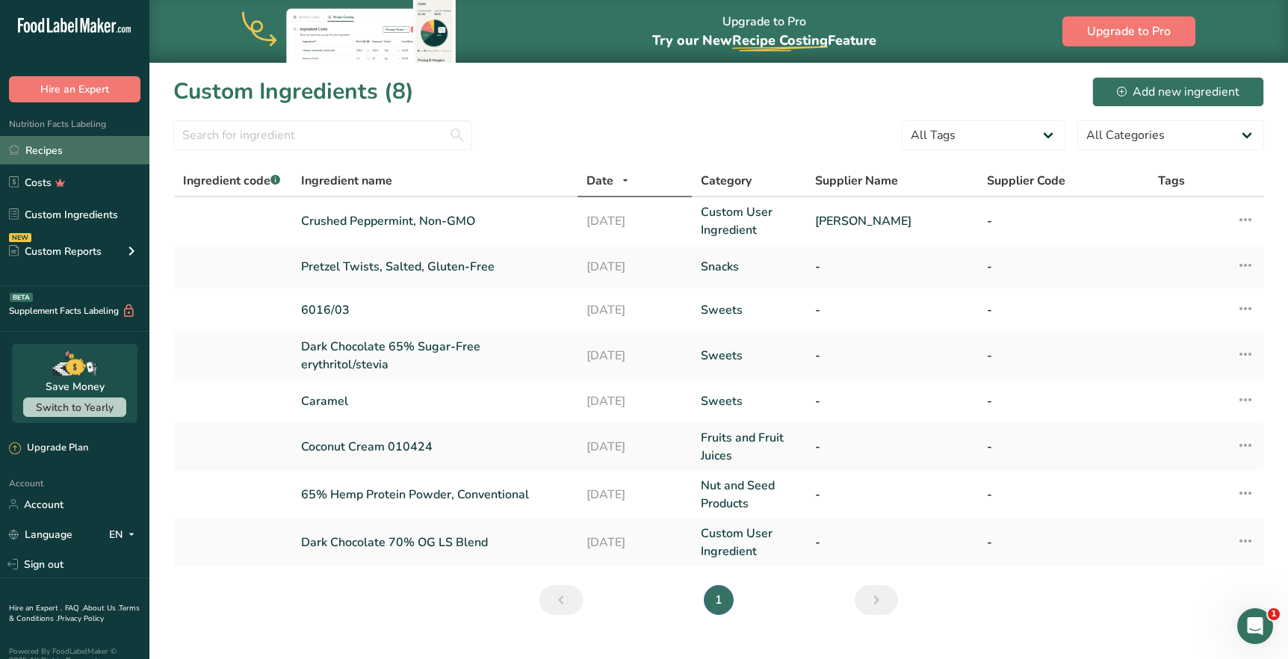
click at [78, 152] on link "Recipes" at bounding box center [74, 150] width 149 height 28
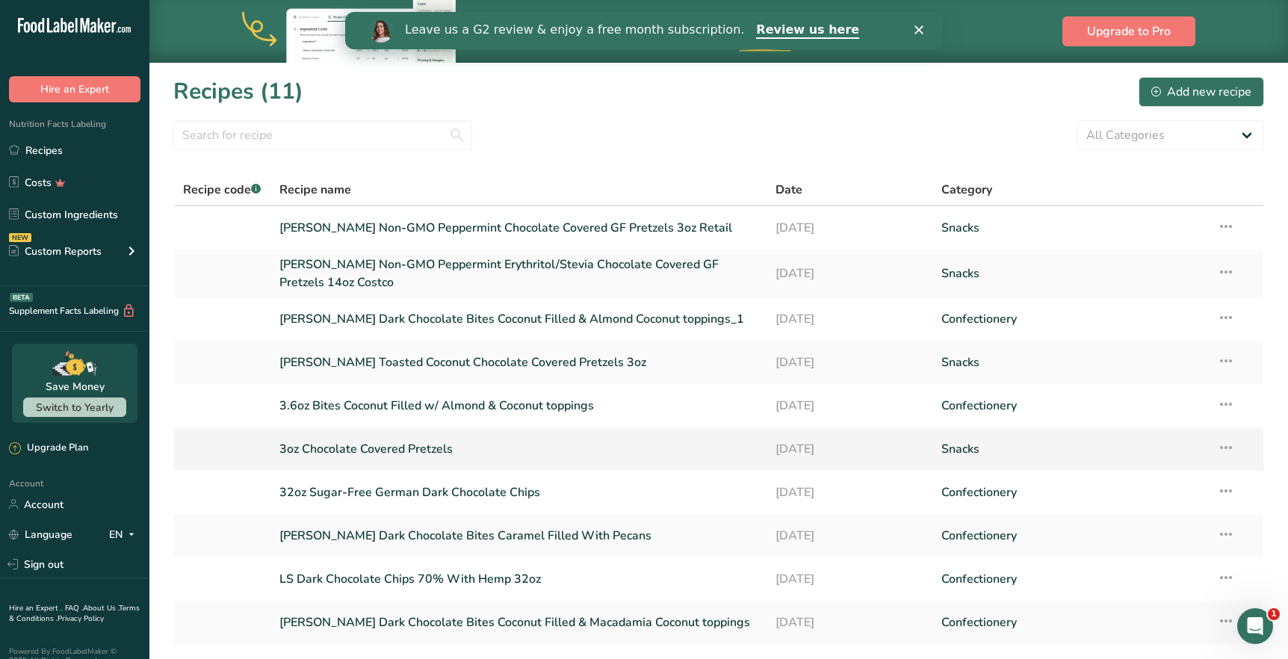
click at [357, 448] on link "3oz Chocolate Covered Pretzels" at bounding box center [518, 448] width 479 height 31
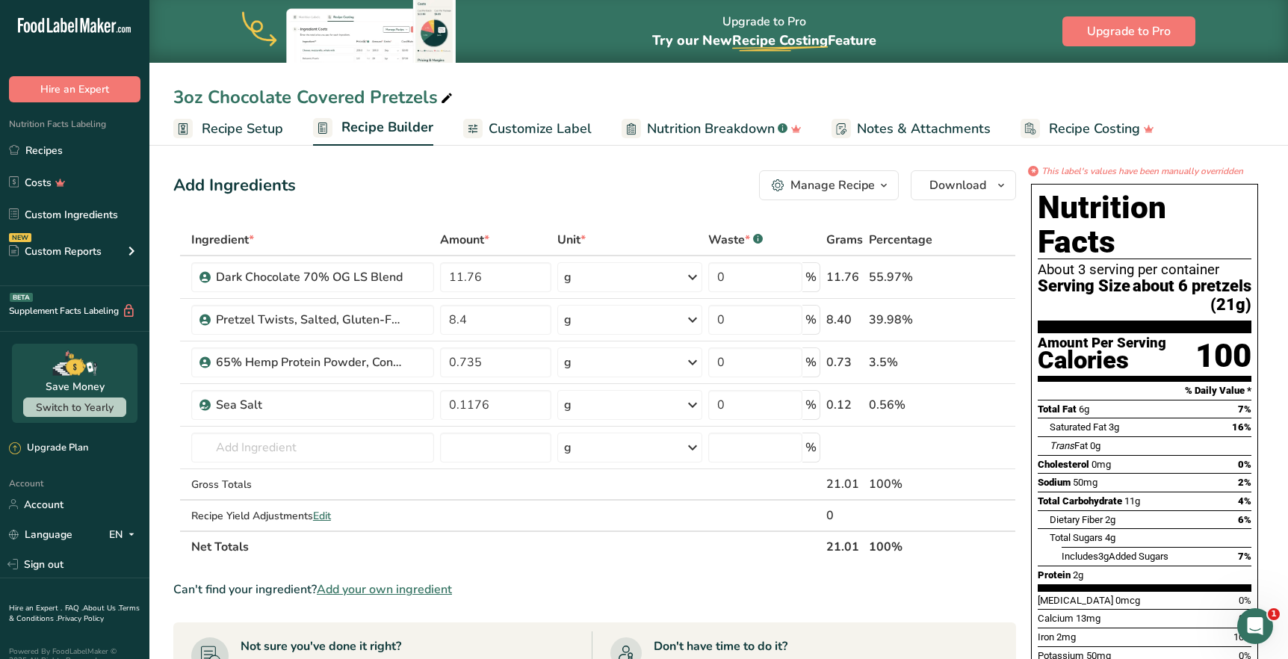
click at [1091, 477] on span "50mg" at bounding box center [1085, 482] width 25 height 11
click at [1032, 170] on div "*" at bounding box center [1033, 171] width 10 height 10
click at [1078, 173] on icon "This label's values have been manually overridden" at bounding box center [1143, 170] width 202 height 13
click at [1111, 174] on icon "This label's values have been manually overridden" at bounding box center [1143, 170] width 202 height 13
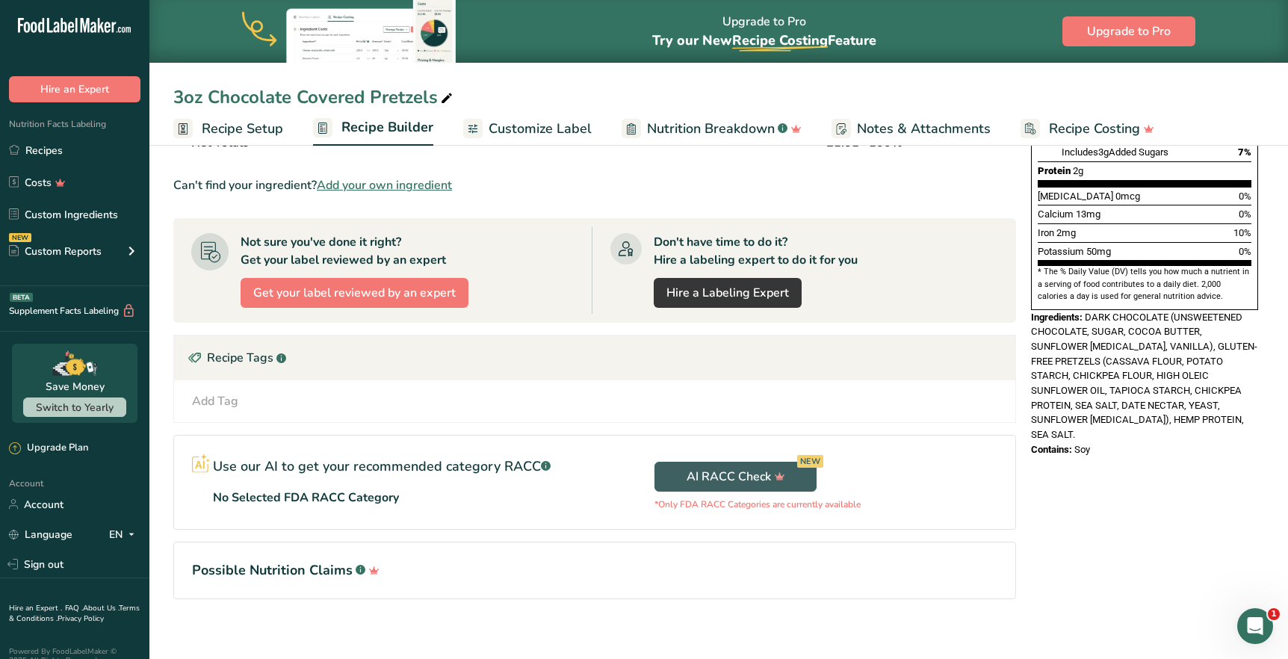
scroll to position [416, 0]
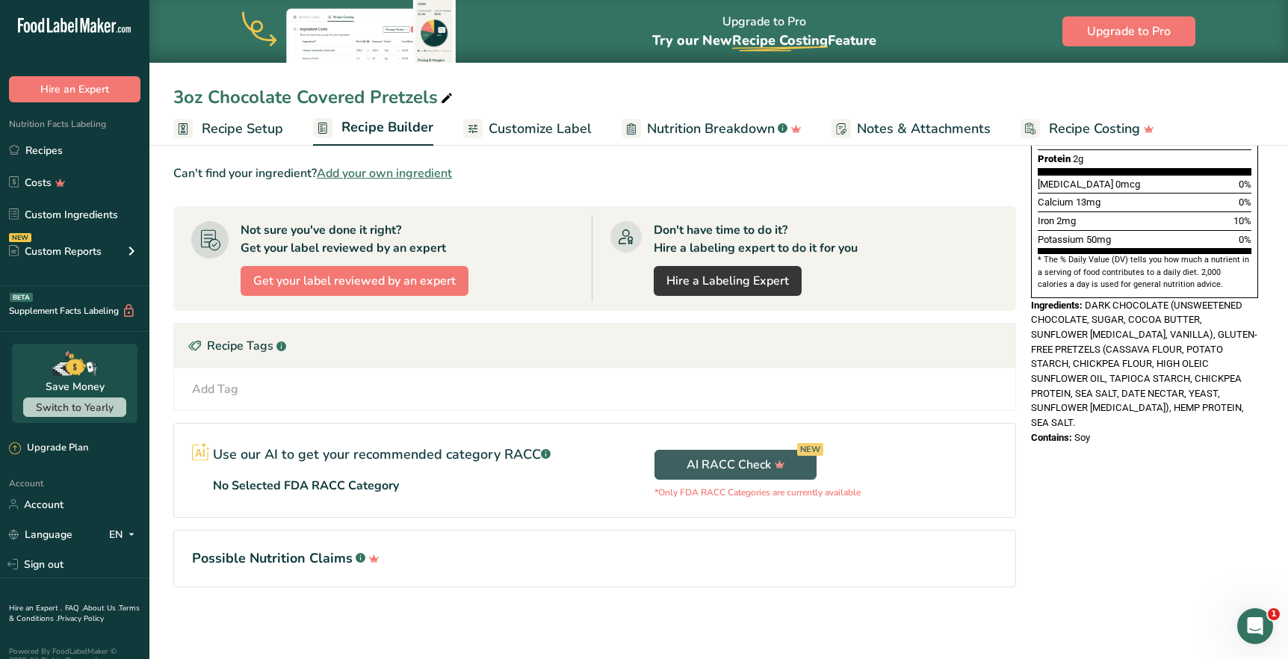
click at [315, 557] on h1 "Possible Nutrition Claims .a-a{fill:#347362;}.b-a{fill:#fff;}" at bounding box center [594, 558] width 805 height 20
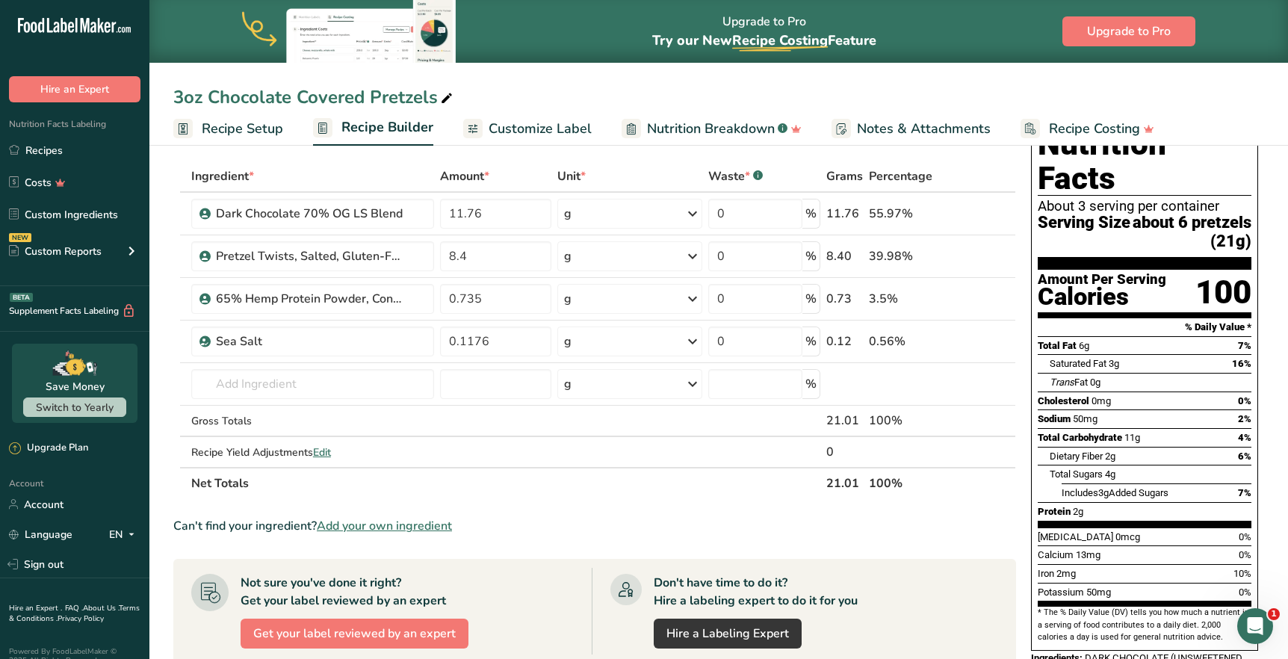
scroll to position [0, 0]
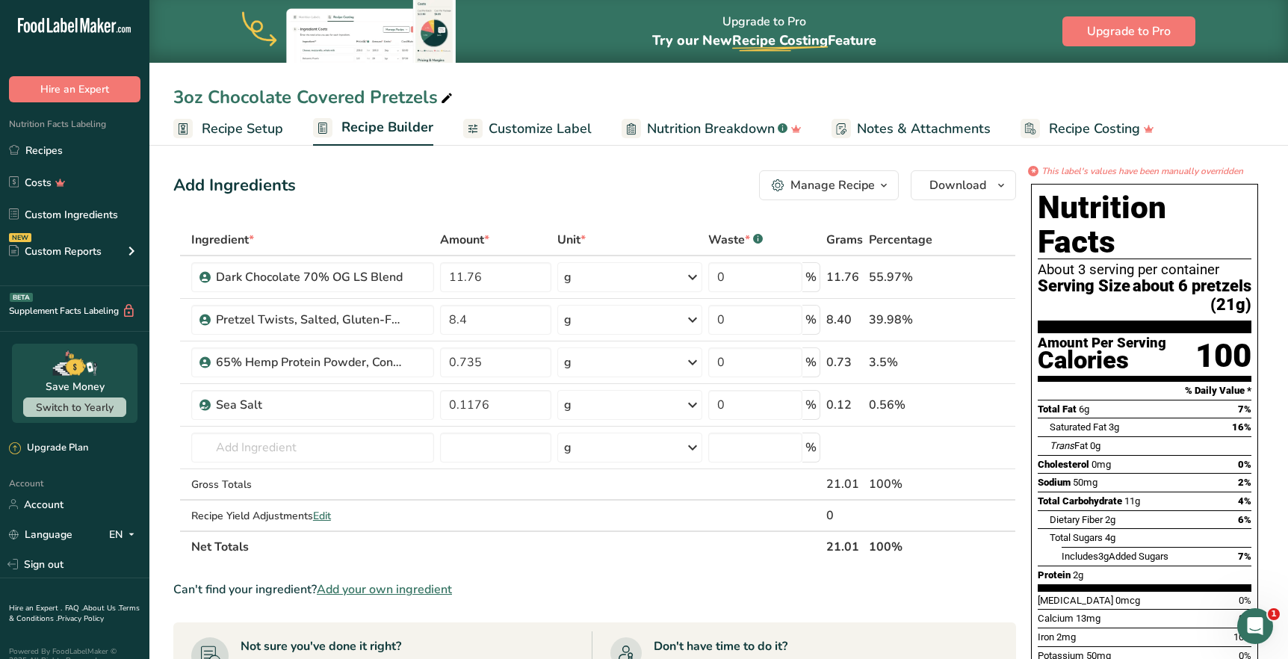
click at [863, 182] on div "Manage Recipe" at bounding box center [833, 185] width 84 height 18
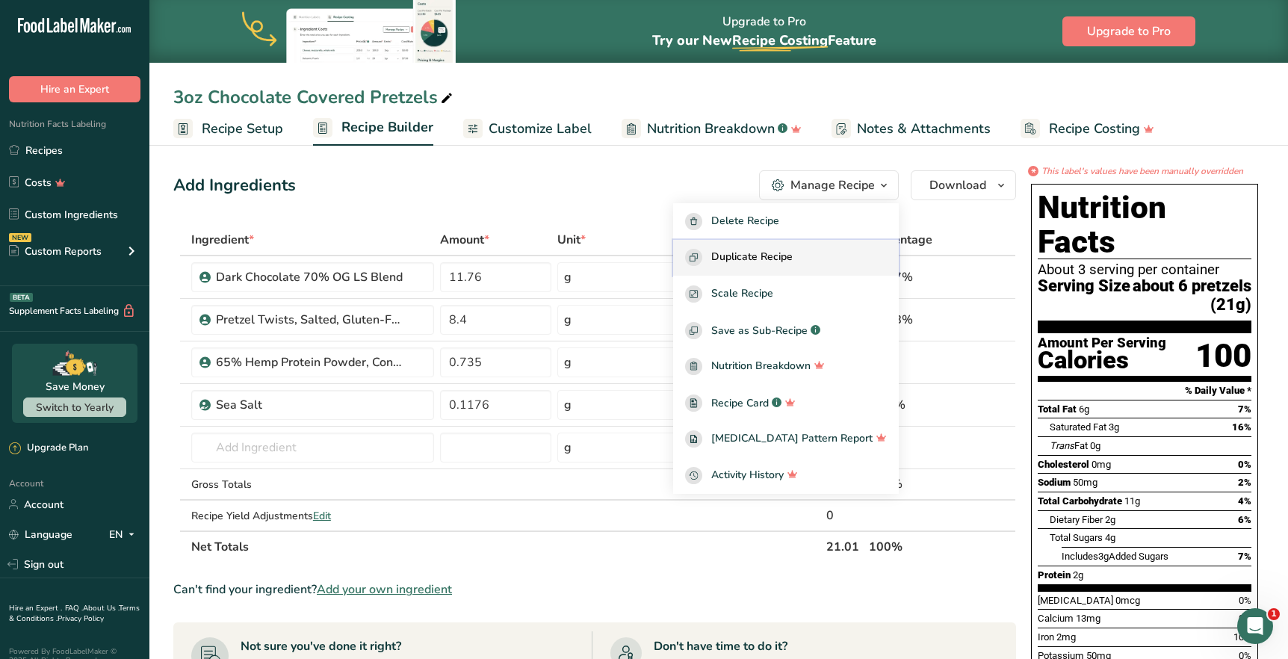
click at [793, 256] on span "Duplicate Recipe" at bounding box center [751, 257] width 81 height 17
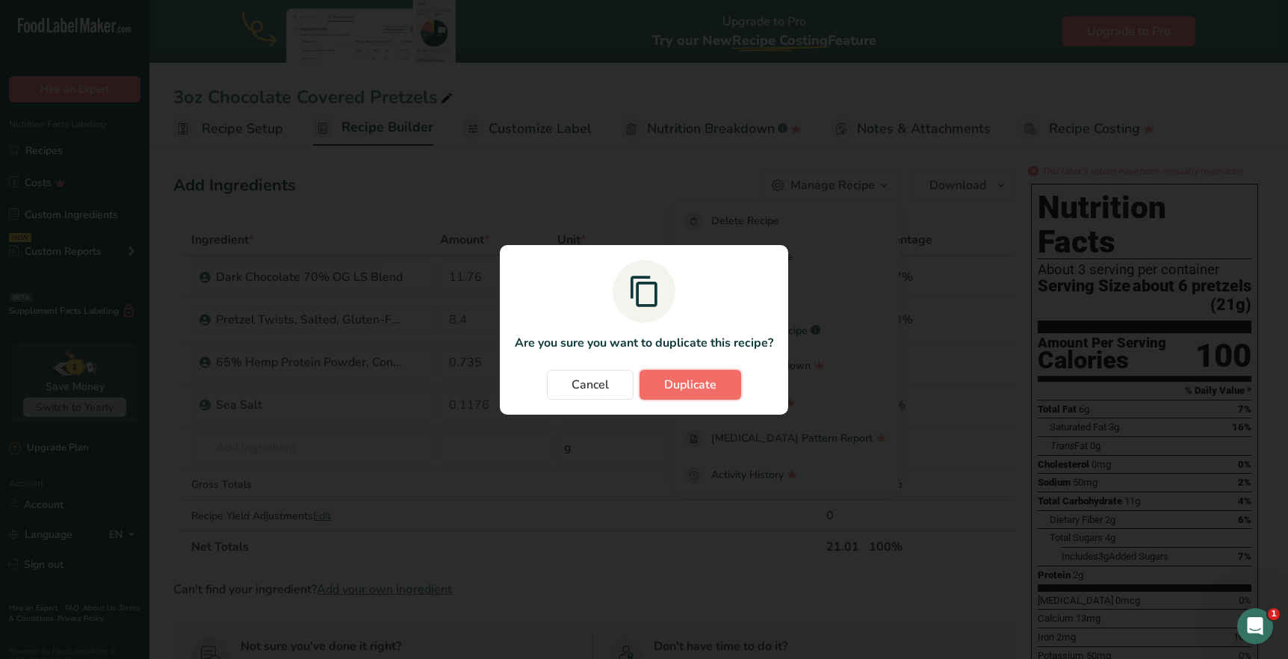
click at [687, 383] on span "Duplicate" at bounding box center [690, 385] width 52 height 18
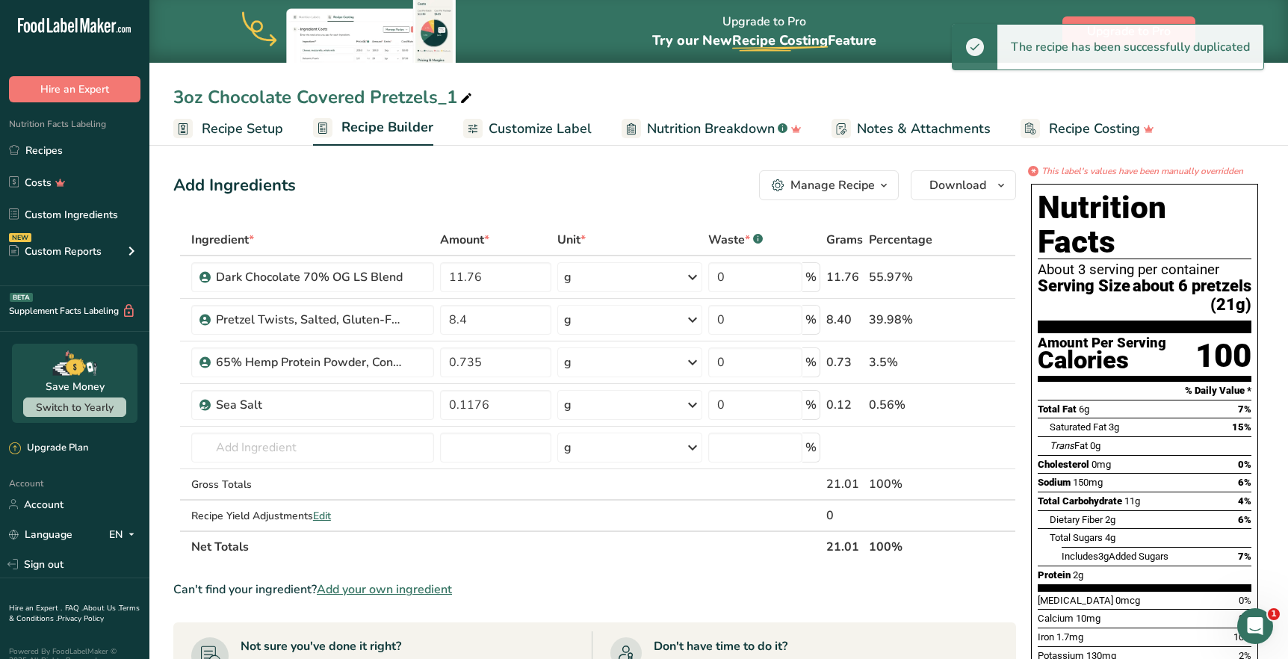
click at [463, 96] on icon at bounding box center [466, 98] width 13 height 21
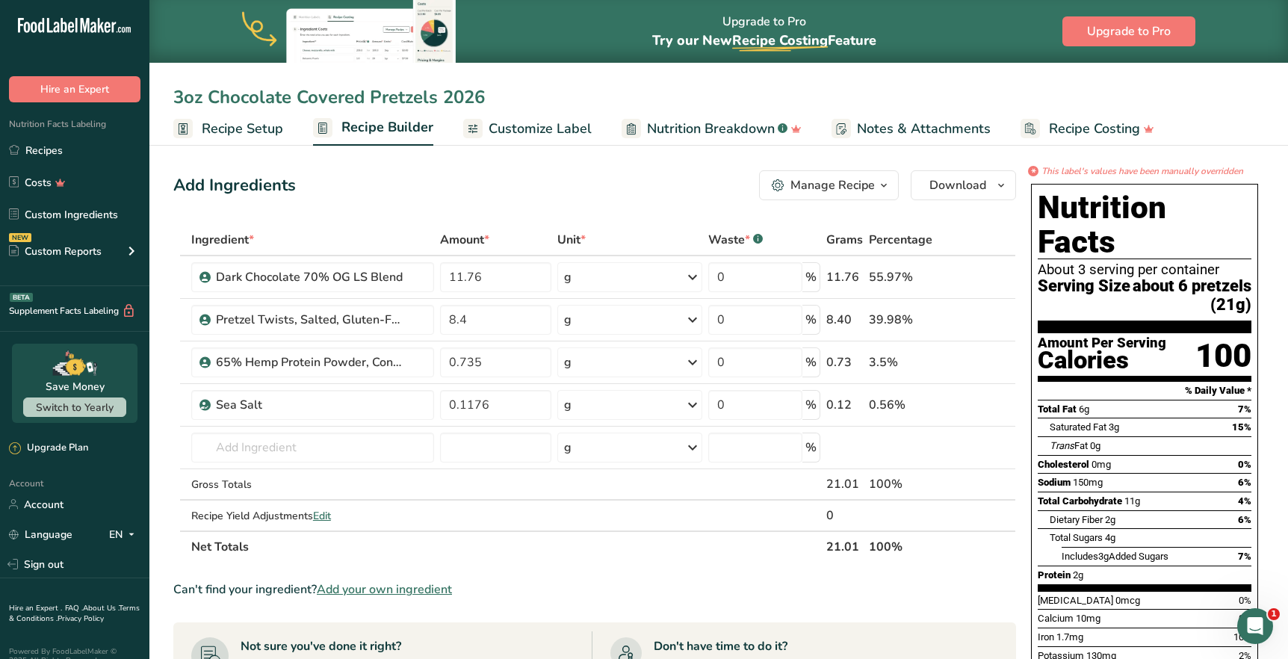
type input "3oz Chocolate Covered Pretzels 2026"
click at [1083, 477] on span "150mg" at bounding box center [1088, 482] width 30 height 11
click at [498, 285] on input "11.76" at bounding box center [495, 277] width 111 height 30
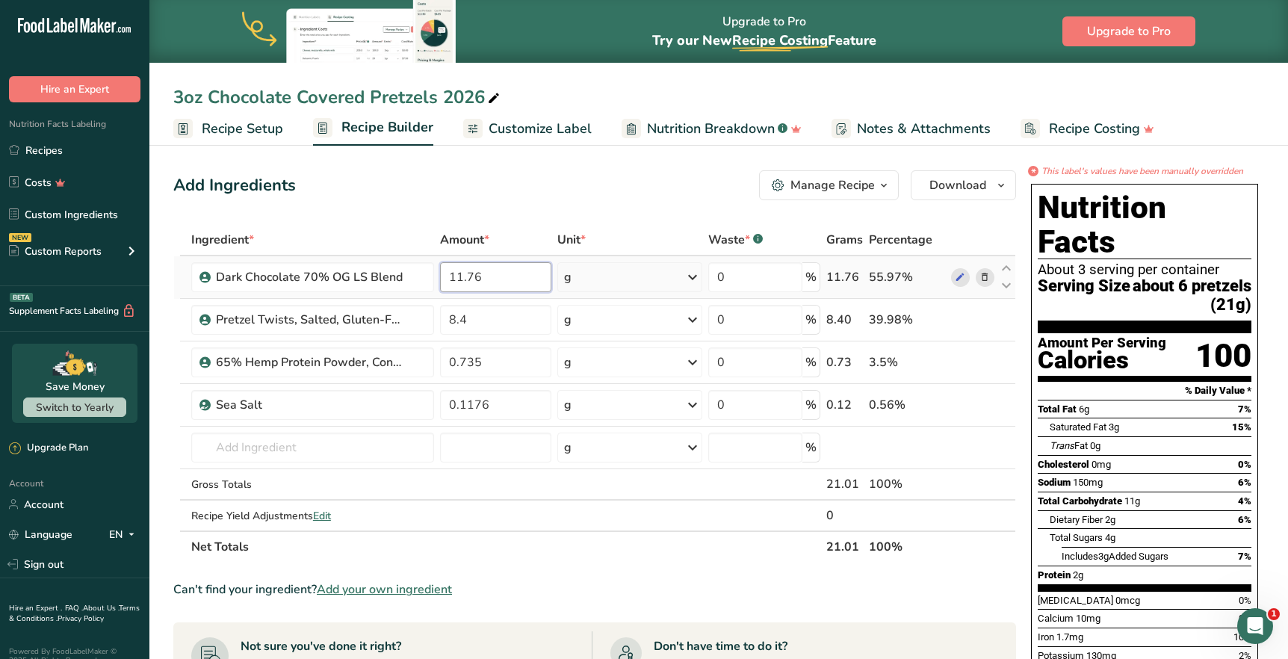
click at [498, 285] on input "11.76" at bounding box center [495, 277] width 111 height 30
click at [959, 277] on div "Ingredient * Amount * Unit * Waste * .a-a{fill:#347362;}.b-a{fill:#fff;} Grams …" at bounding box center [594, 393] width 843 height 338
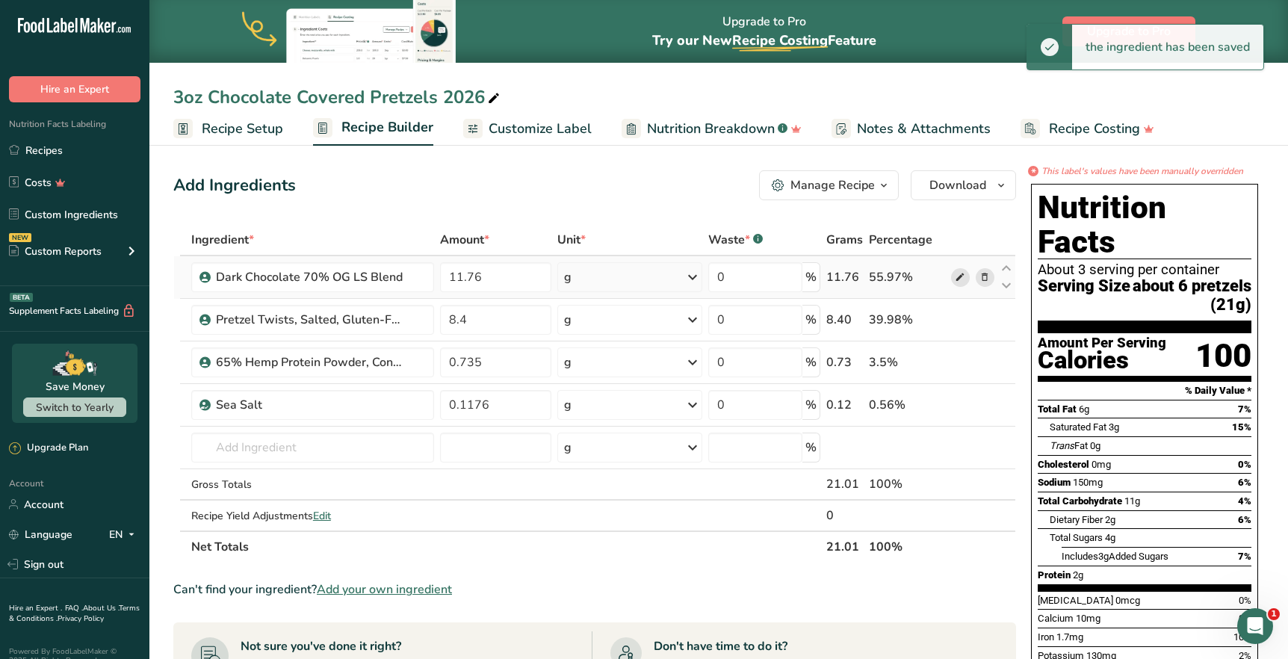
click at [959, 271] on icon at bounding box center [960, 278] width 10 height 16
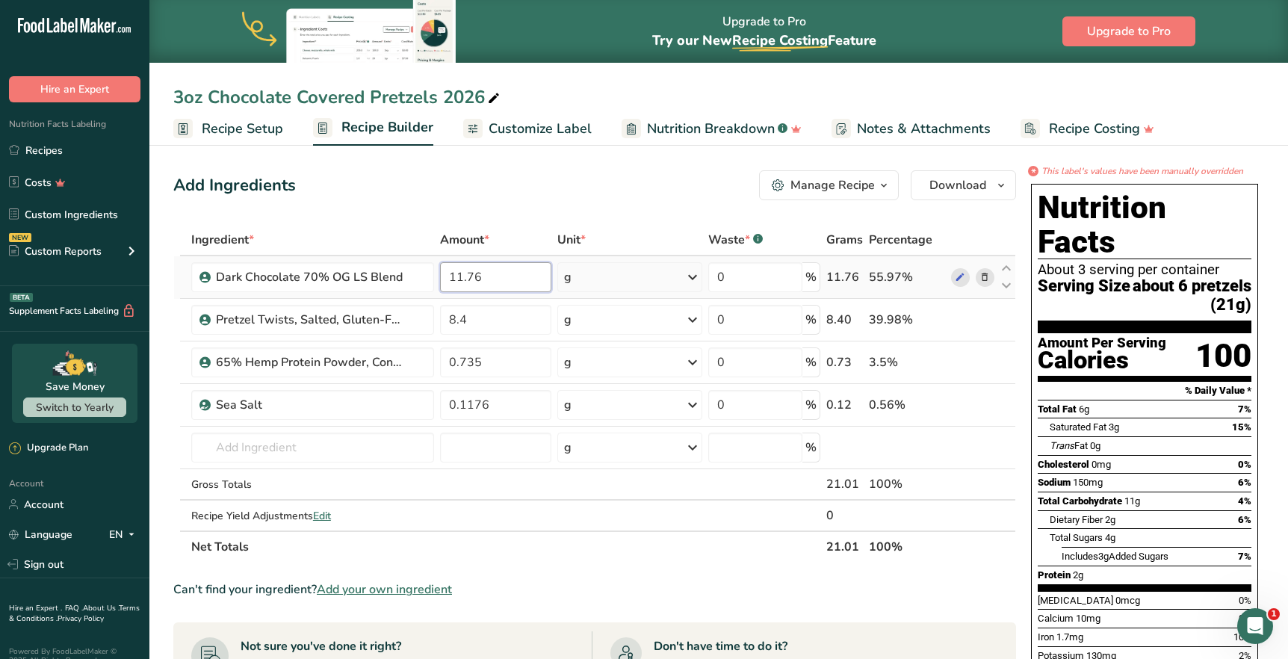
click at [485, 279] on input "11.76" at bounding box center [495, 277] width 111 height 30
type input "11.16"
click at [474, 321] on div "Ingredient * Amount * Unit * Waste * .a-a{fill:#347362;}.b-a{fill:#fff;} Grams …" at bounding box center [594, 393] width 843 height 338
click at [489, 321] on input "8.4" at bounding box center [495, 320] width 111 height 30
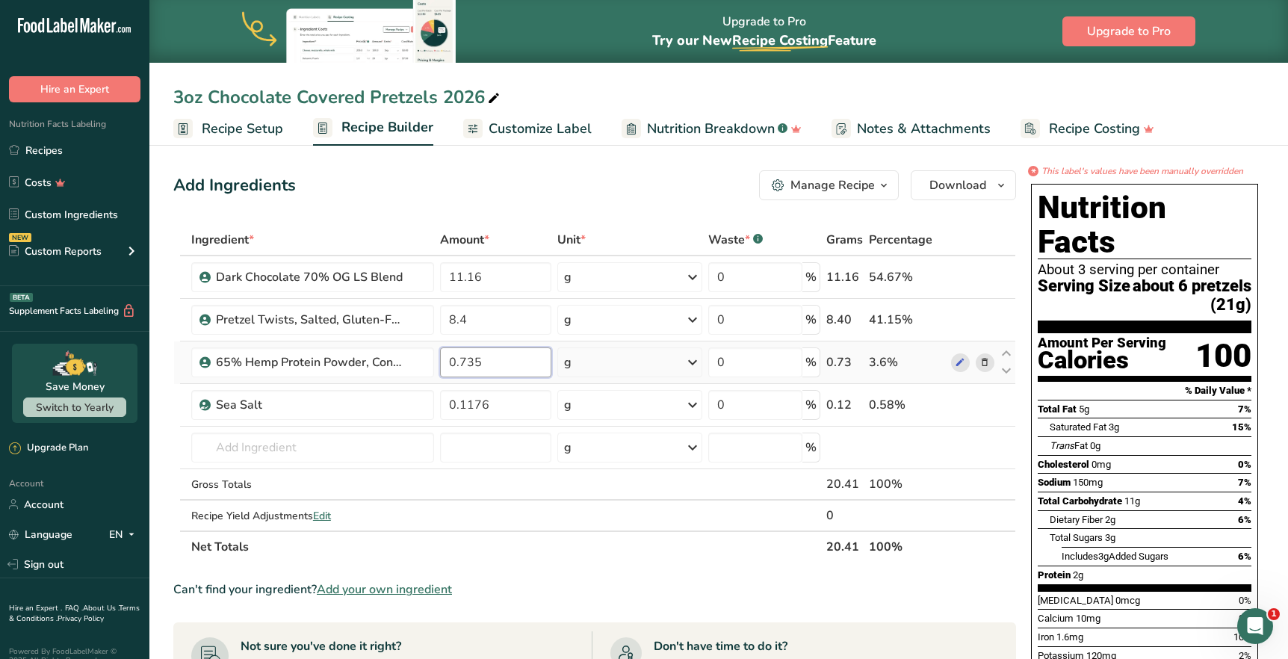
click at [498, 365] on div "Ingredient * Amount * Unit * Waste * .a-a{fill:#347362;}.b-a{fill:#fff;} Grams …" at bounding box center [594, 393] width 843 height 338
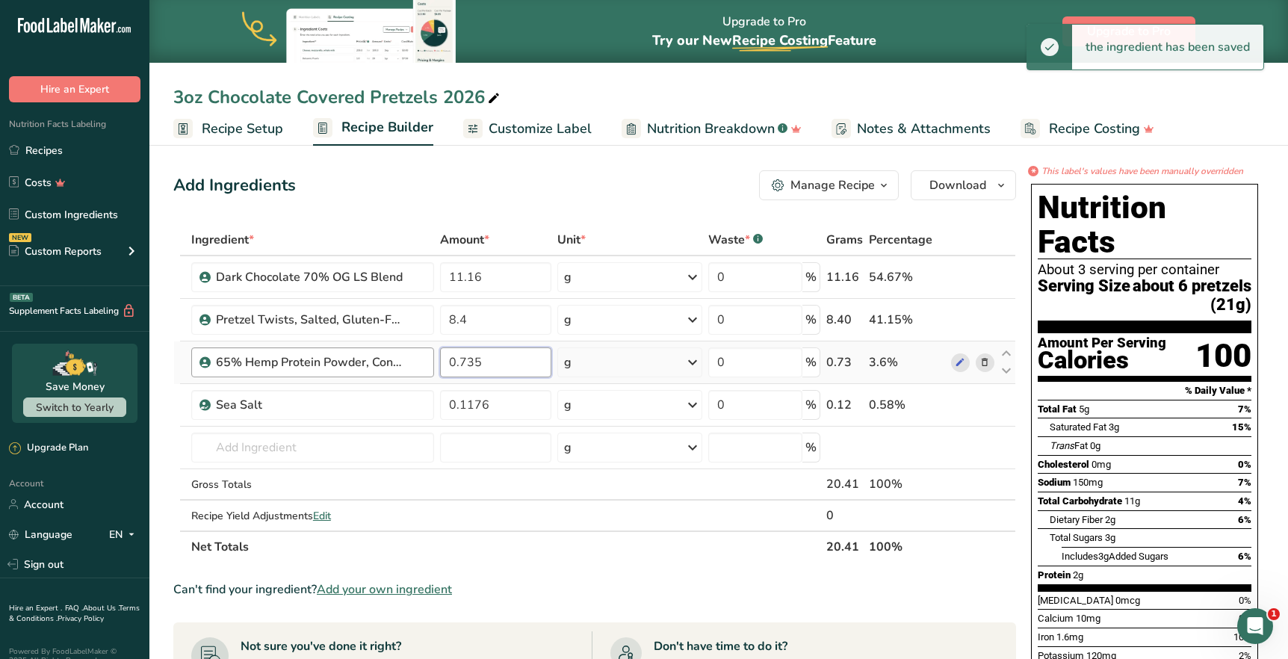
drag, startPoint x: 492, startPoint y: 362, endPoint x: 430, endPoint y: 362, distance: 62.0
click at [430, 362] on tr "65% Hemp Protein Powder, Conventional 0.735 g Weight Units g kg mg See more Vol…" at bounding box center [594, 362] width 841 height 43
type input "1.02"
click at [471, 314] on div "Ingredient * Amount * Unit * Waste * .a-a{fill:#347362;}.b-a{fill:#fff;} Grams …" at bounding box center [594, 393] width 843 height 338
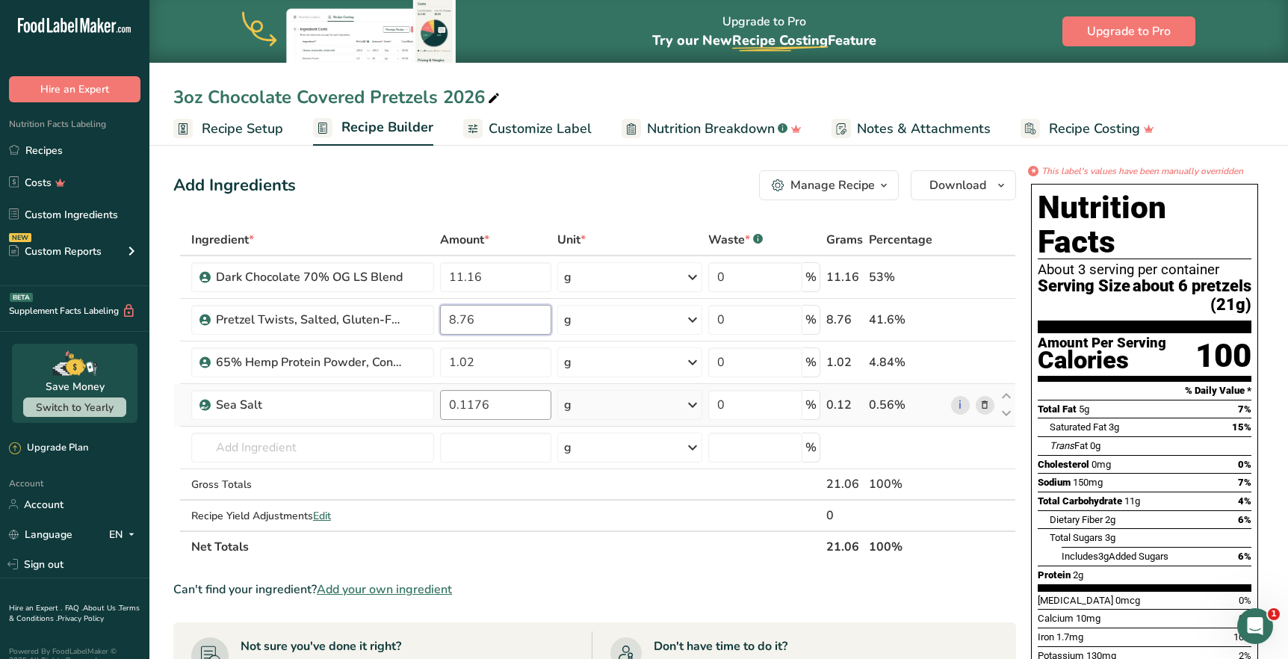
type input "8.76"
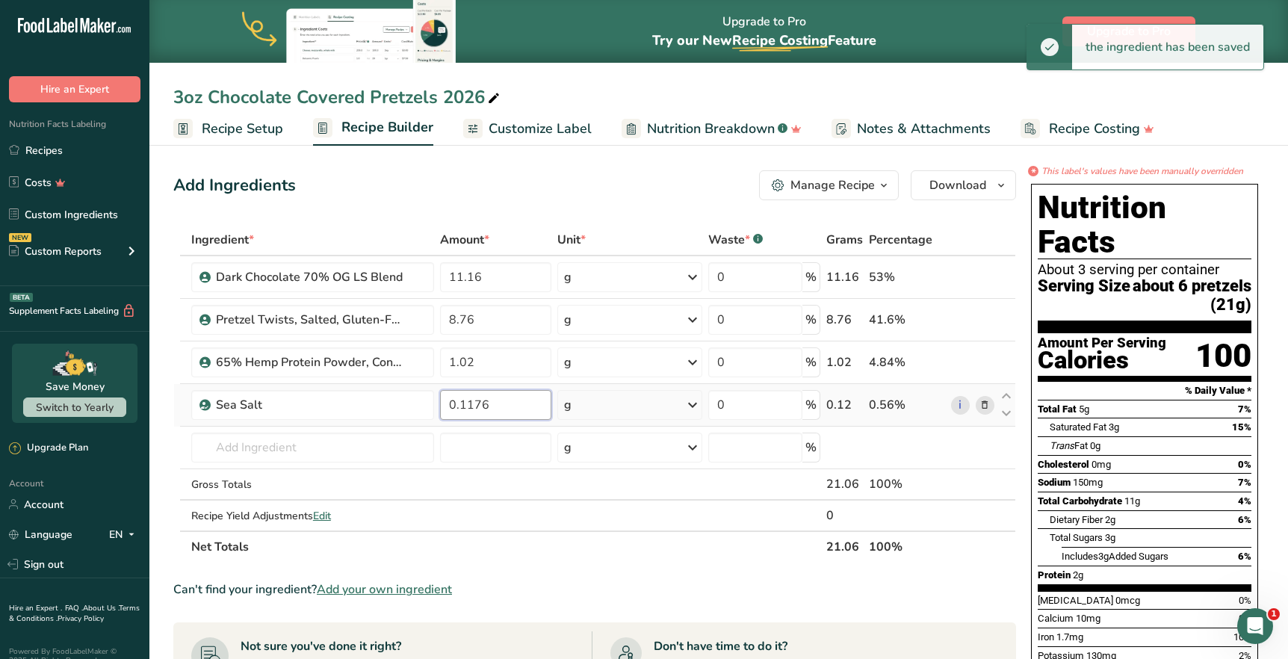
click at [494, 407] on input "0.1176" at bounding box center [495, 405] width 111 height 30
drag, startPoint x: 494, startPoint y: 407, endPoint x: 451, endPoint y: 407, distance: 42.6
click at [451, 407] on input "0.1176" at bounding box center [495, 405] width 111 height 30
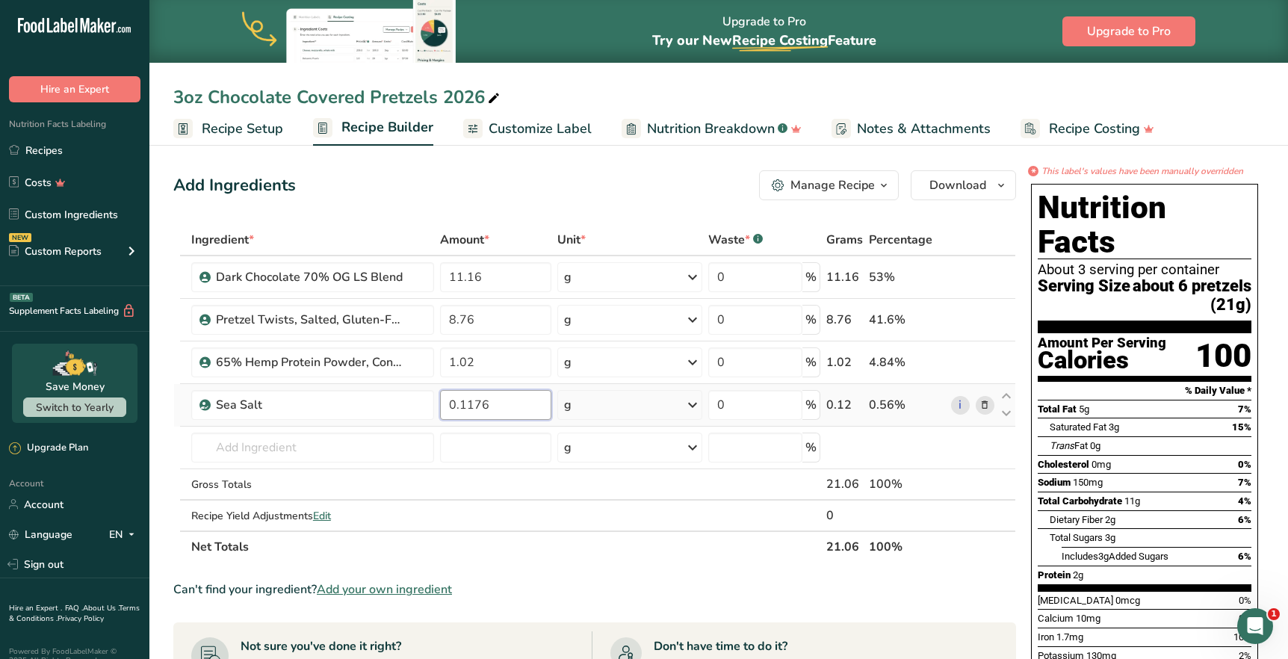
click at [466, 406] on input "0.1176" at bounding box center [495, 405] width 111 height 30
type input "0.12"
click at [498, 279] on input "11.16" at bounding box center [495, 277] width 111 height 30
type input "11.13"
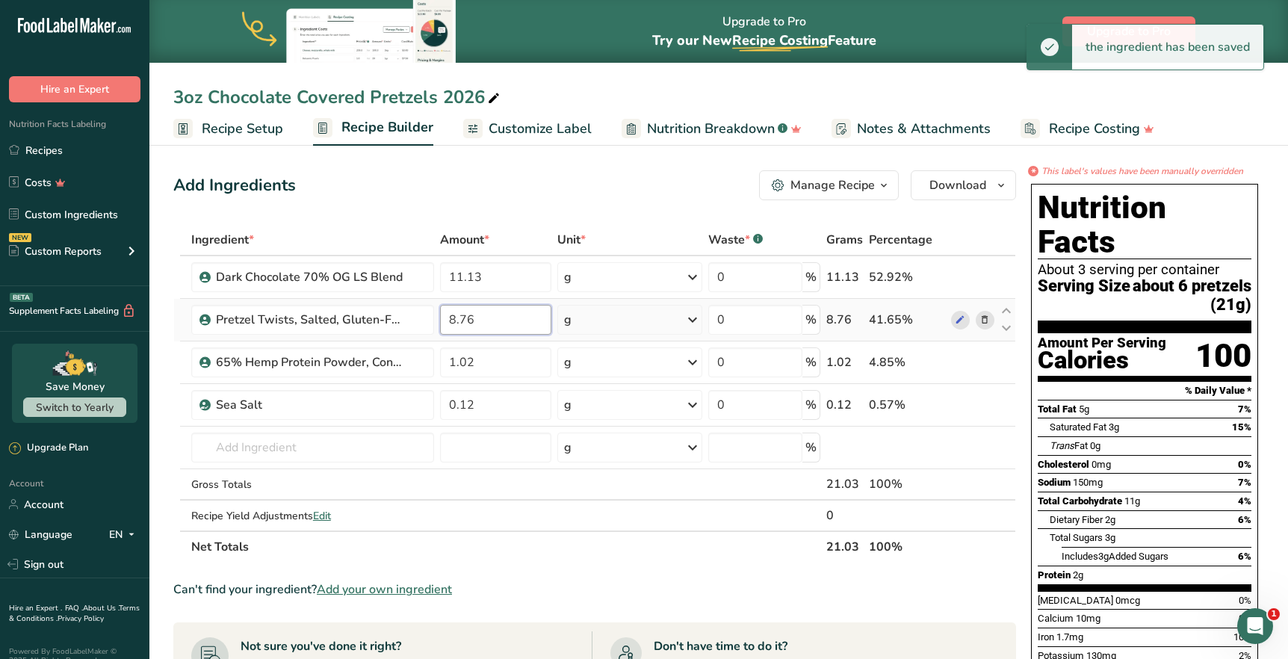
click at [495, 325] on input "8.76" at bounding box center [495, 320] width 111 height 30
type input "8.73"
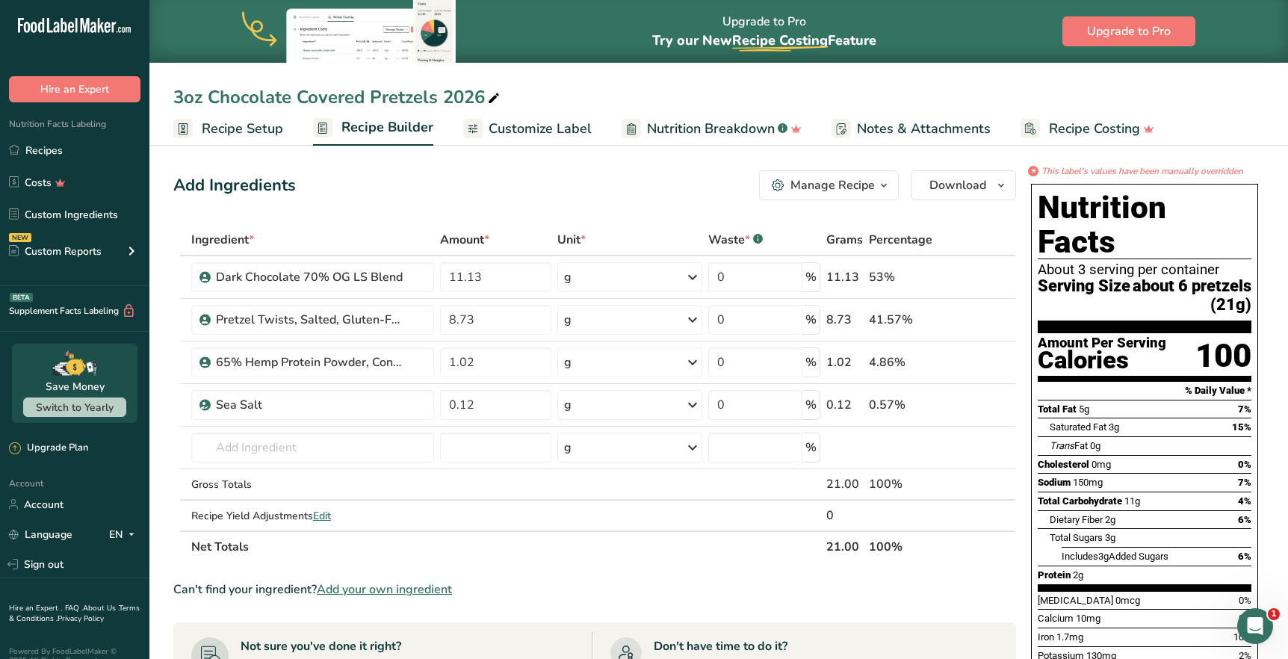
click at [552, 565] on section "Ingredient * Amount * Unit * Waste * .a-a{fill:#347362;}.b-a{fill:#fff;} Grams …" at bounding box center [594, 625] width 843 height 803
click at [73, 216] on link "Custom Ingredients" at bounding box center [74, 214] width 149 height 28
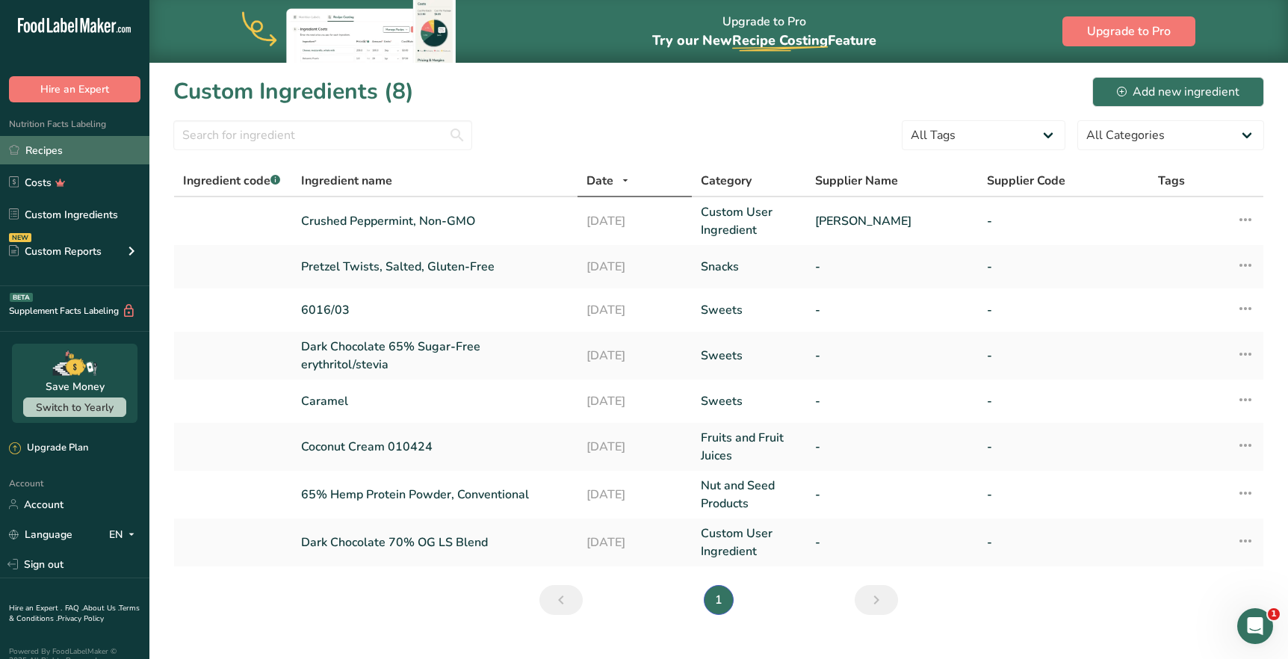
click at [48, 150] on link "Recipes" at bounding box center [74, 150] width 149 height 28
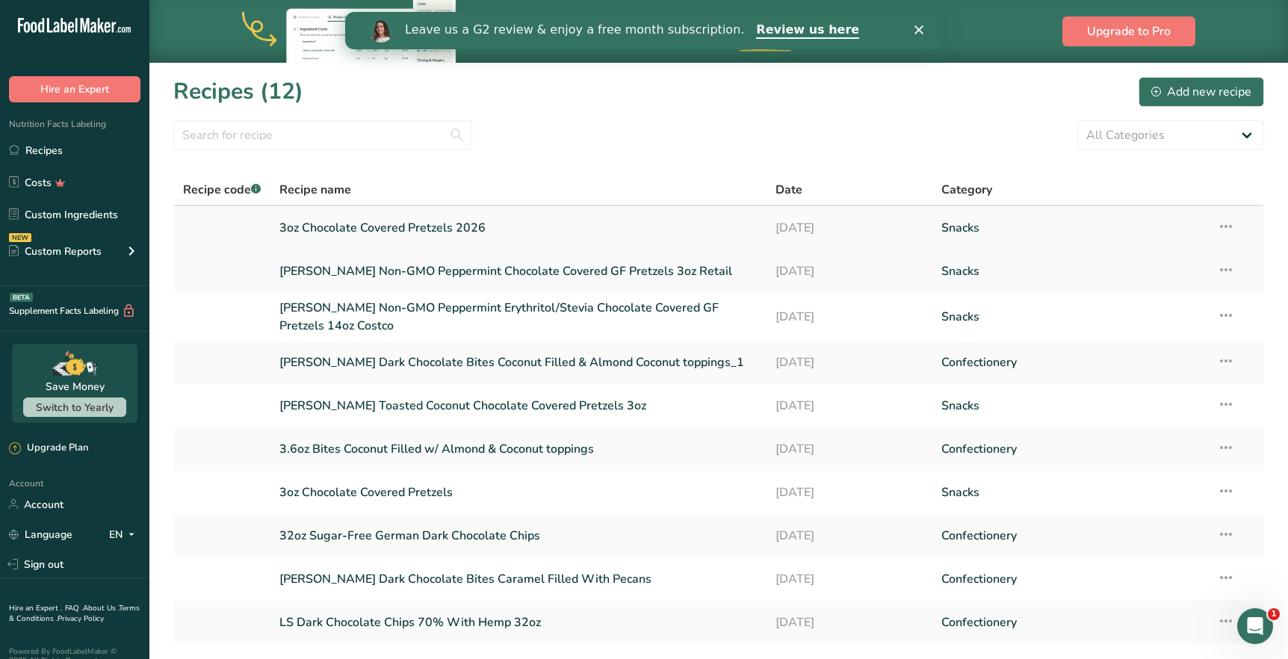
click at [390, 227] on link "3oz Chocolate Covered Pretzels 2026" at bounding box center [518, 227] width 479 height 31
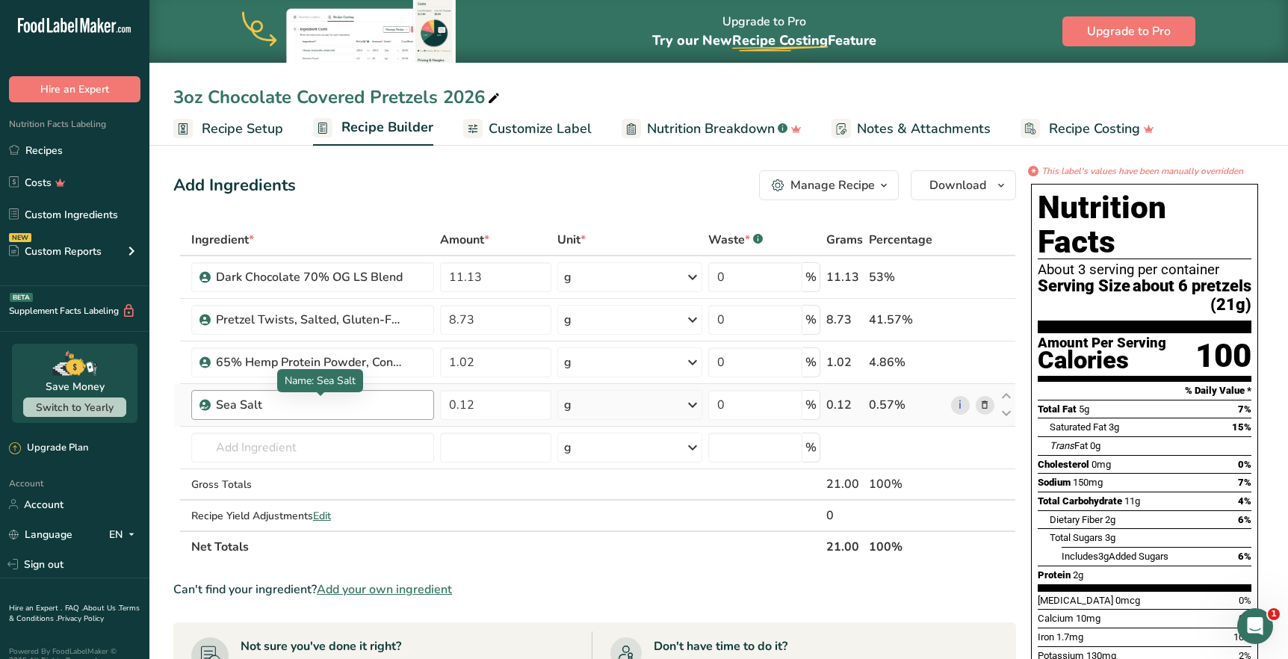
click at [251, 398] on div "Sea Salt" at bounding box center [309, 405] width 187 height 18
click at [957, 403] on link "i" at bounding box center [960, 405] width 19 height 19
click at [958, 275] on icon at bounding box center [960, 278] width 10 height 16
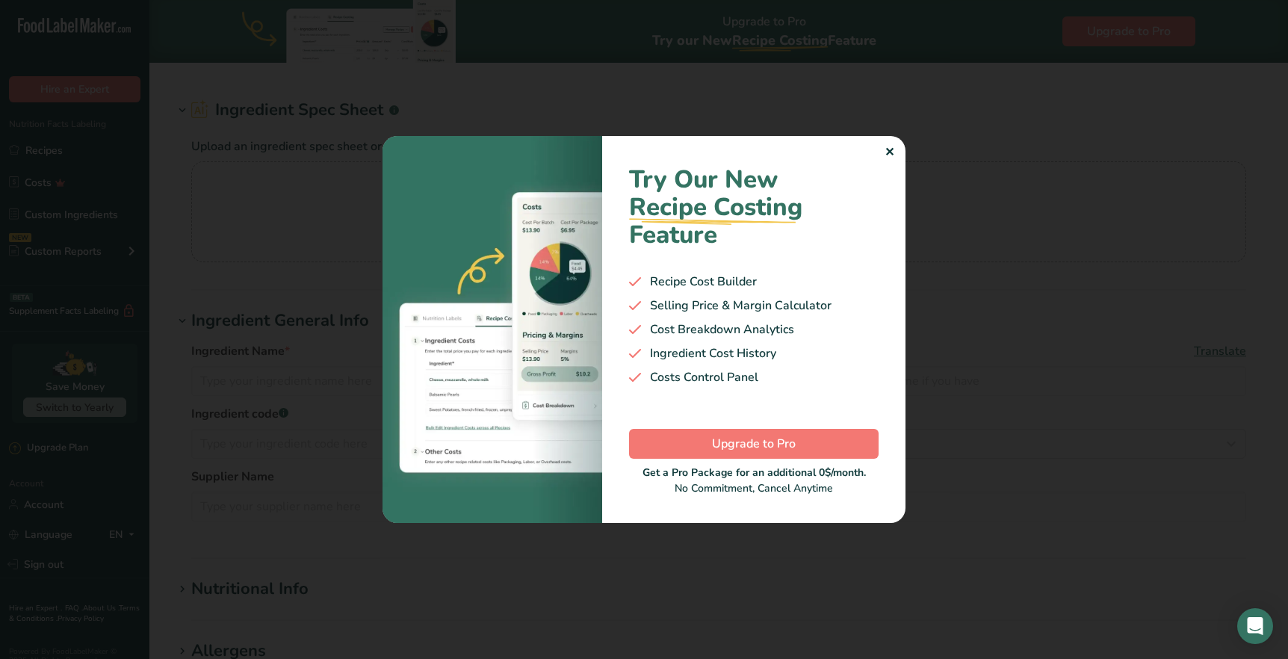
type input "Dark Chocolate 70% OG LS Blend"
type input "Dark Chocolate"
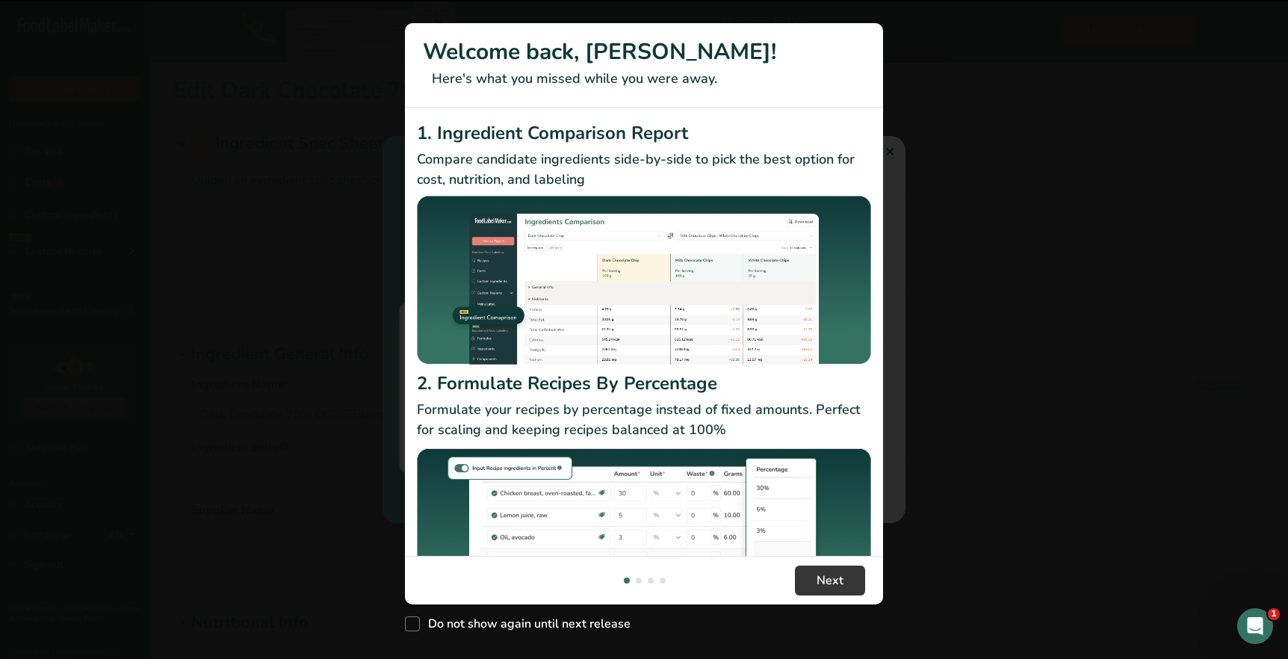
click at [891, 146] on div "New Features" at bounding box center [644, 329] width 1288 height 659
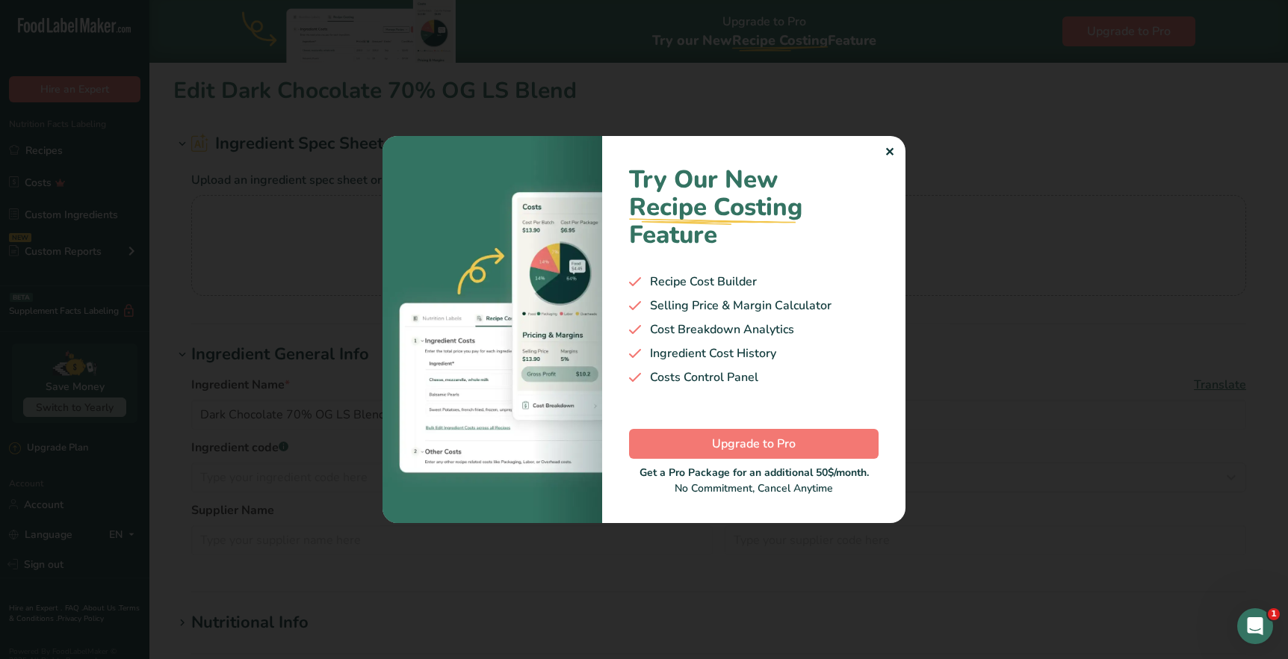
click at [891, 152] on div "✕" at bounding box center [890, 152] width 10 height 18
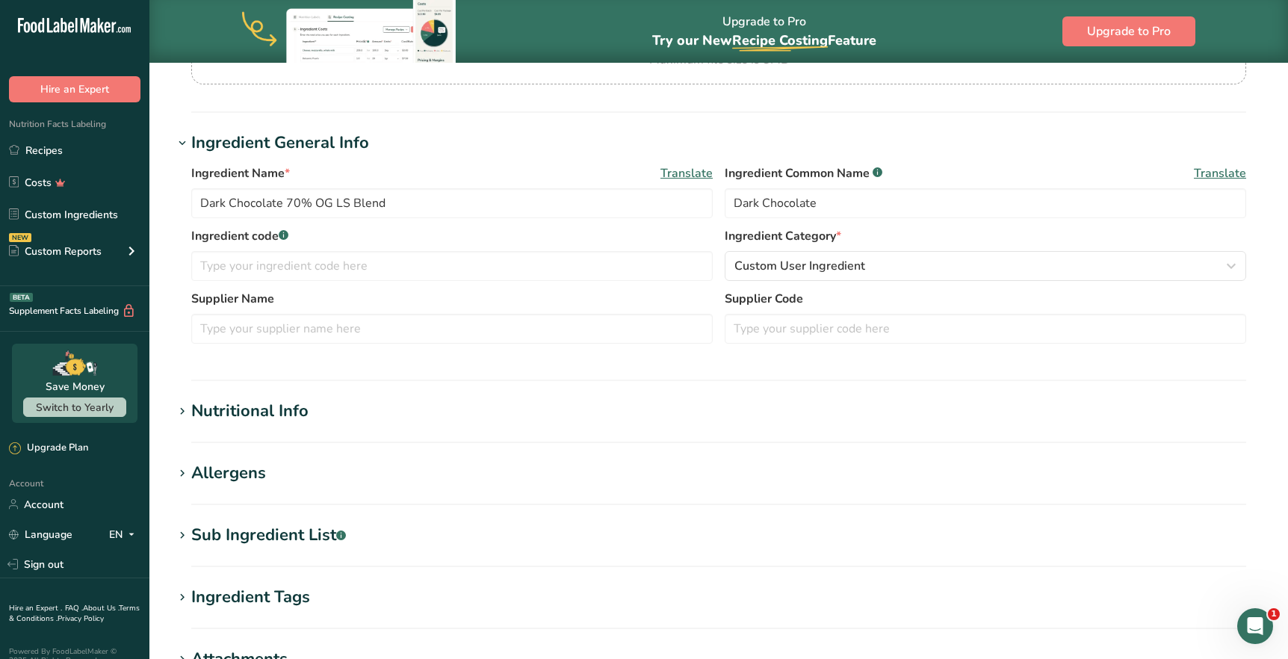
scroll to position [213, 0]
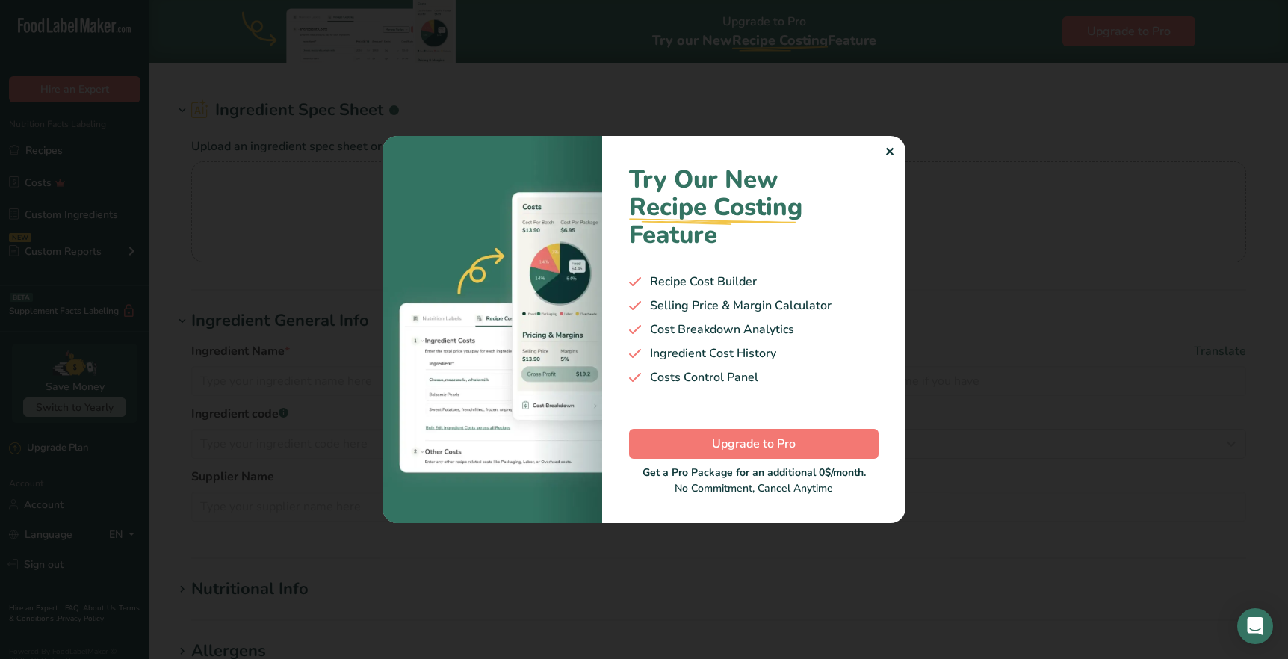
type input "Sea Salt"
type input "0"
type KJ "0"
type Fat "0"
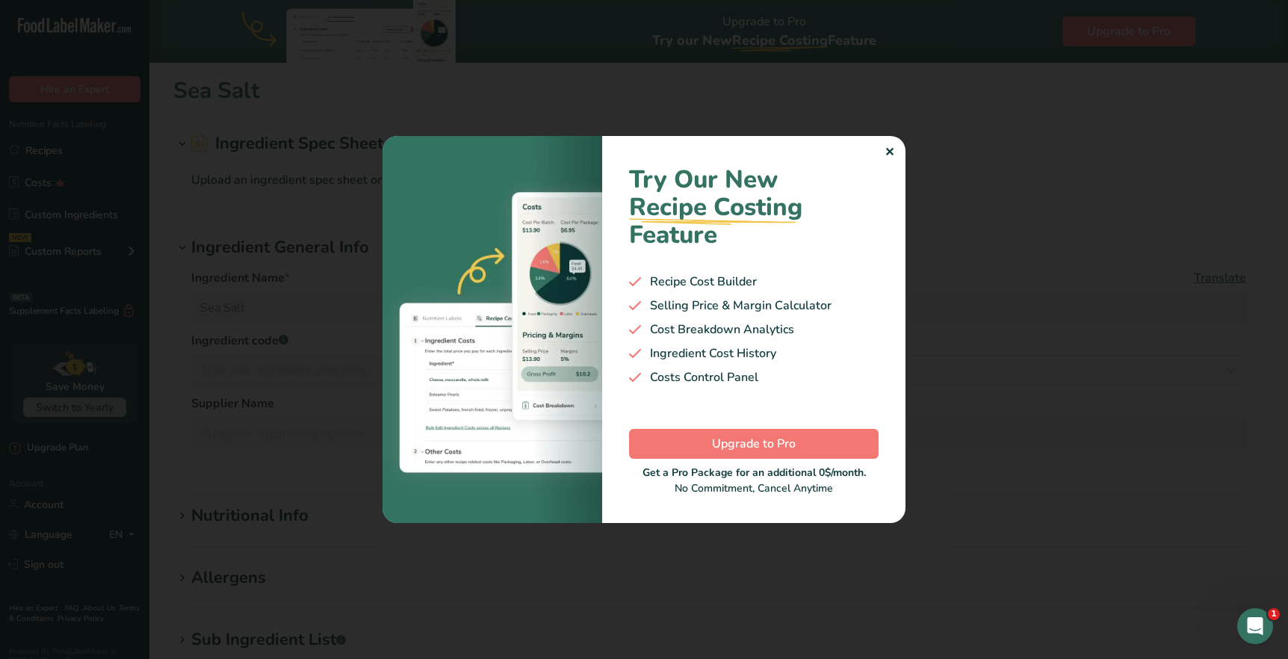
type Fat "0"
type input "0"
type input "38733.333"
type Carbohydrates "0"
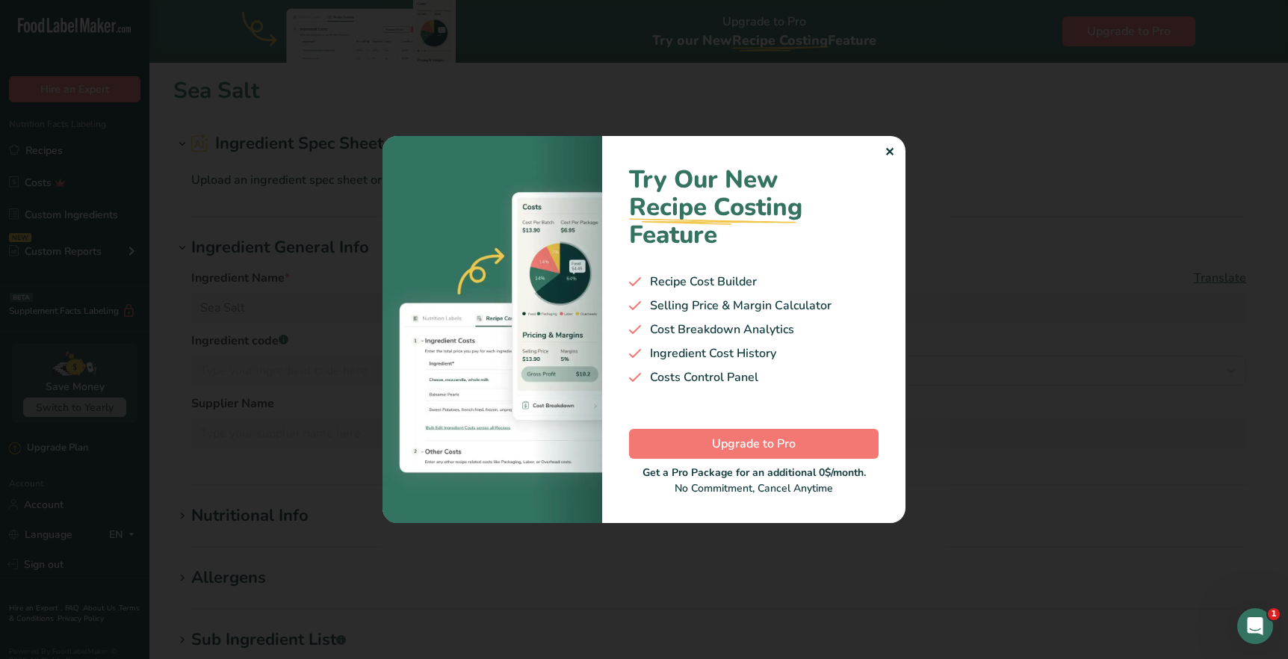
type Fiber "0"
type Sugars "0"
type input "0"
click at [892, 147] on div ".a-20{fill:#fff;} Hire an Expert Nutrition Facts Labeling Recipes Costs Custom …" at bounding box center [644, 519] width 1288 height 1039
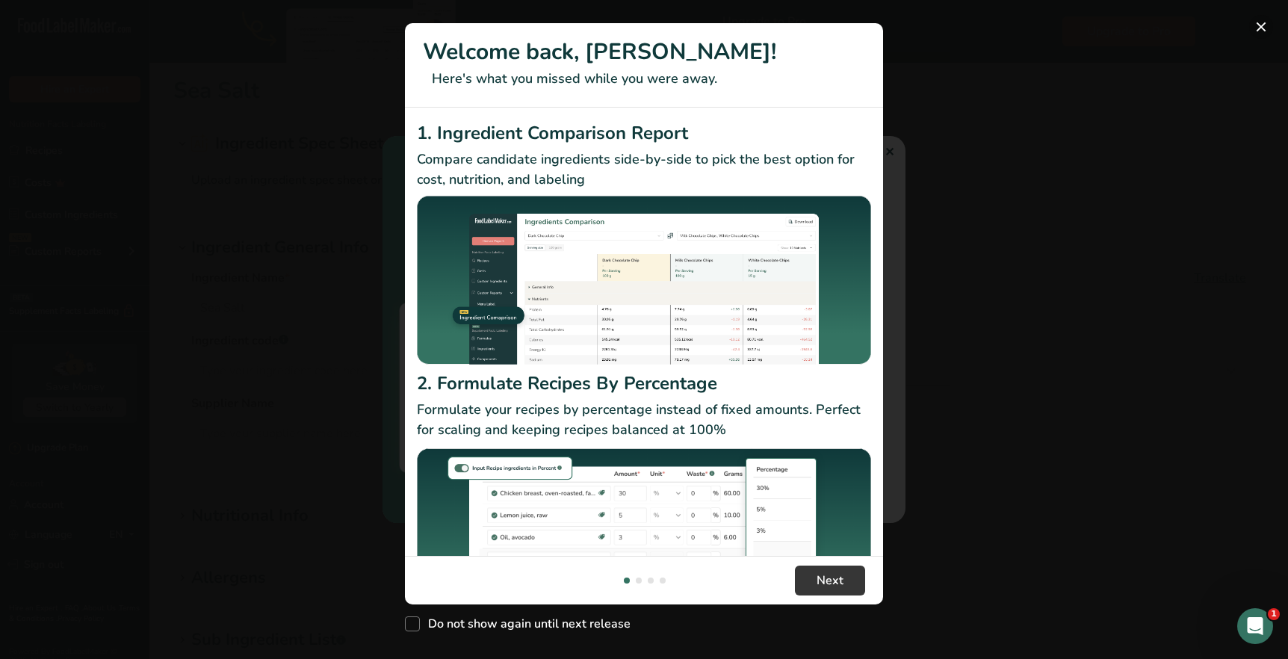
click at [1261, 29] on button "New Features" at bounding box center [1261, 27] width 24 height 24
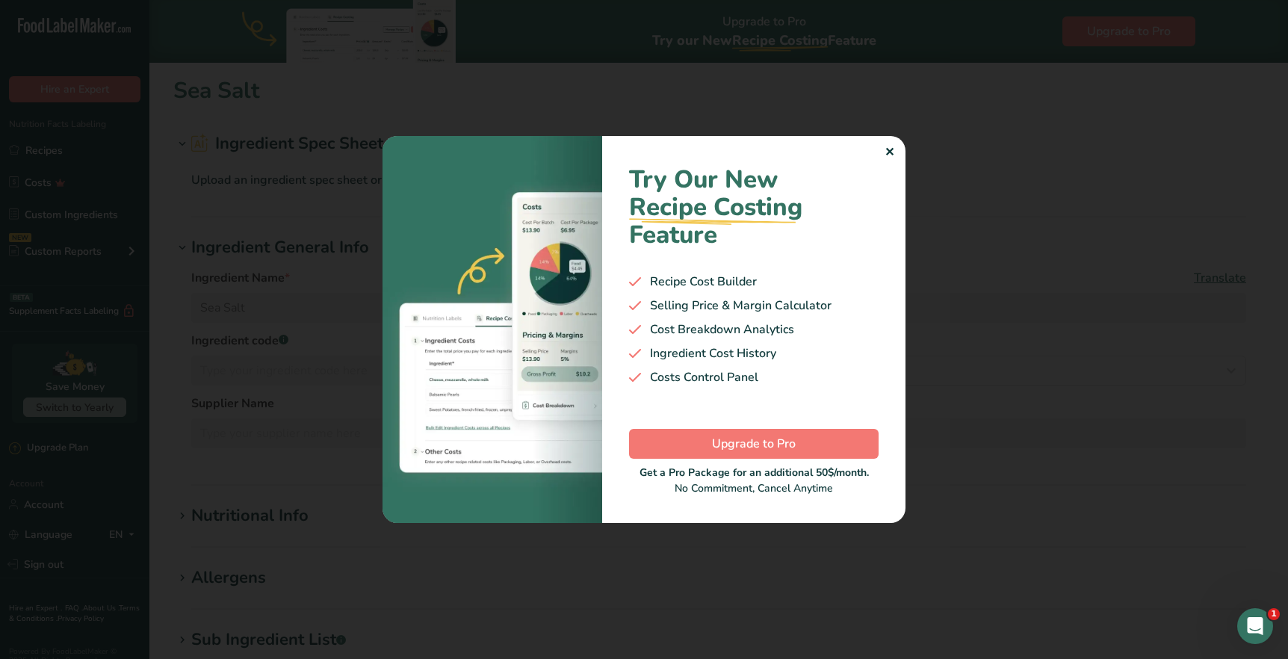
click at [892, 152] on div "✕" at bounding box center [890, 152] width 10 height 18
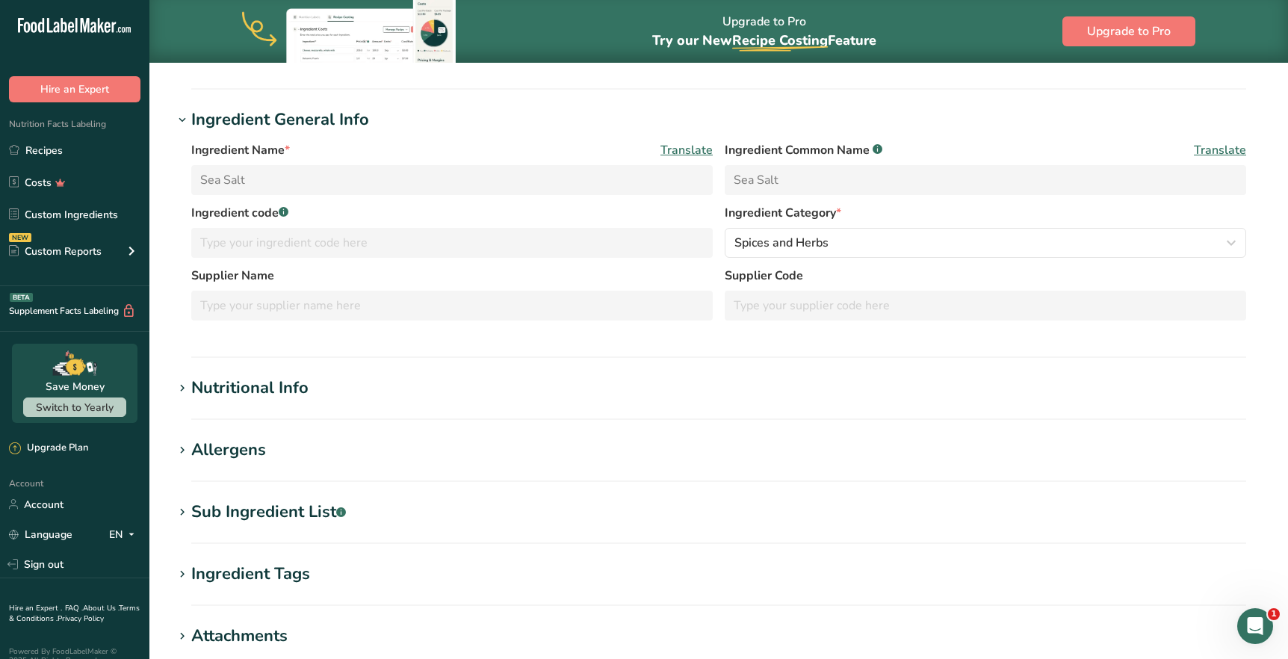
scroll to position [135, 0]
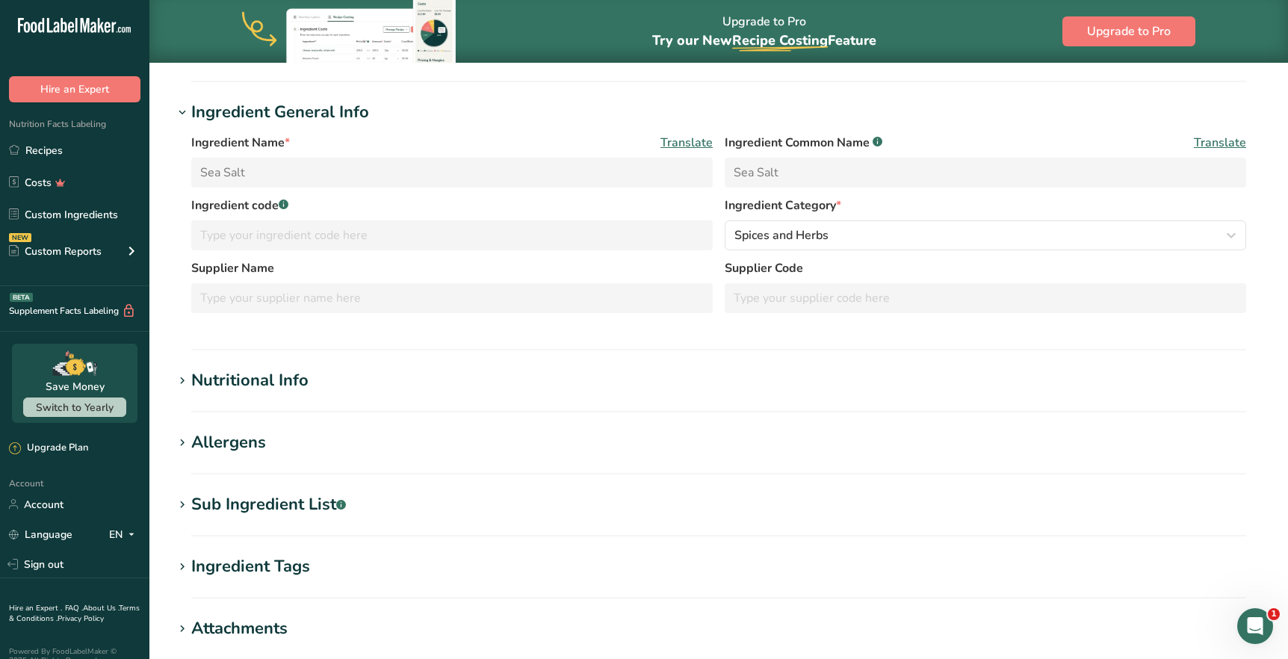
click at [241, 367] on section "Sea Salt Ingredient Spec Sheet .a-a{fill:#347362;}.b-a{fill:#fff;} Upload an in…" at bounding box center [718, 391] width 1139 height 929
click at [241, 380] on div "Nutritional Info" at bounding box center [249, 380] width 117 height 25
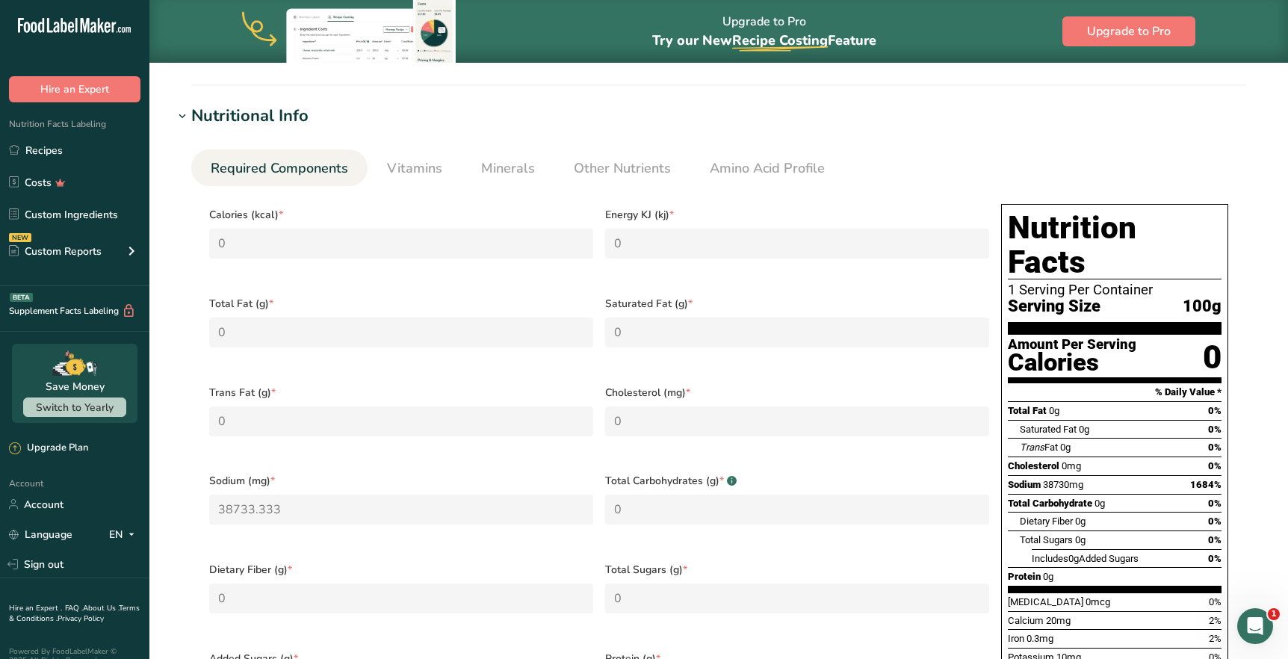
scroll to position [412, 0]
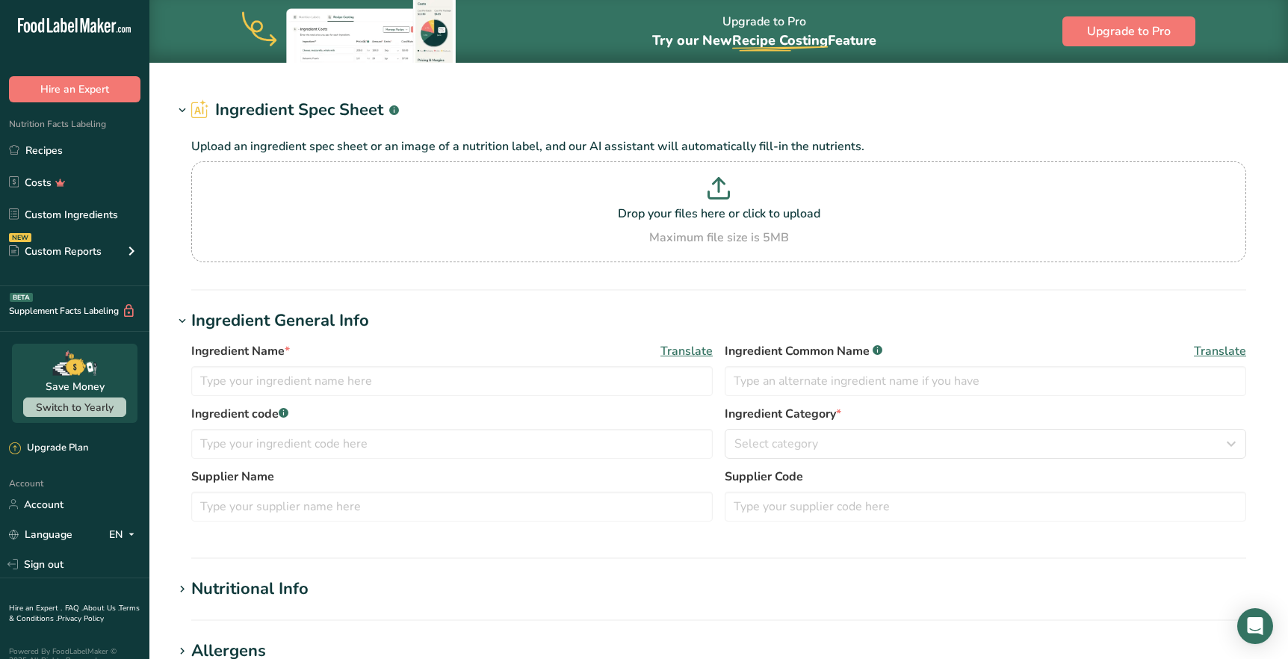
type input "Dark Chocolate 70% OG LS Blend"
type input "Dark Chocolate"
type input "100"
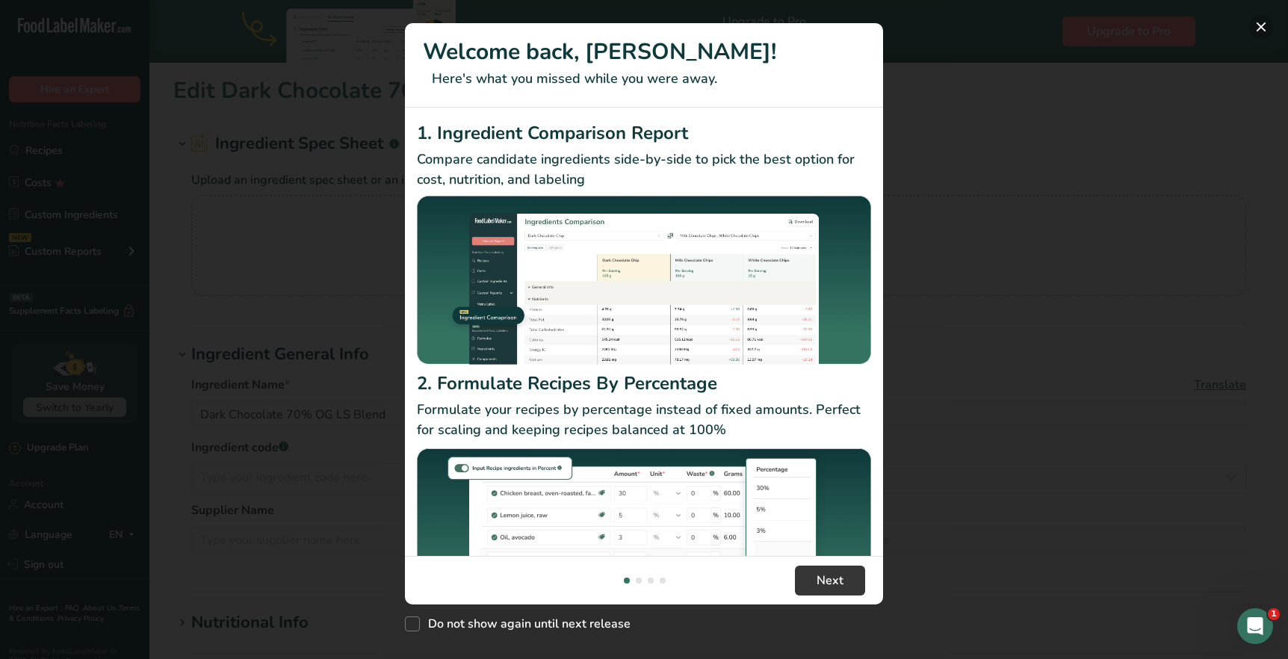
click at [1258, 28] on button "New Features" at bounding box center [1261, 27] width 24 height 24
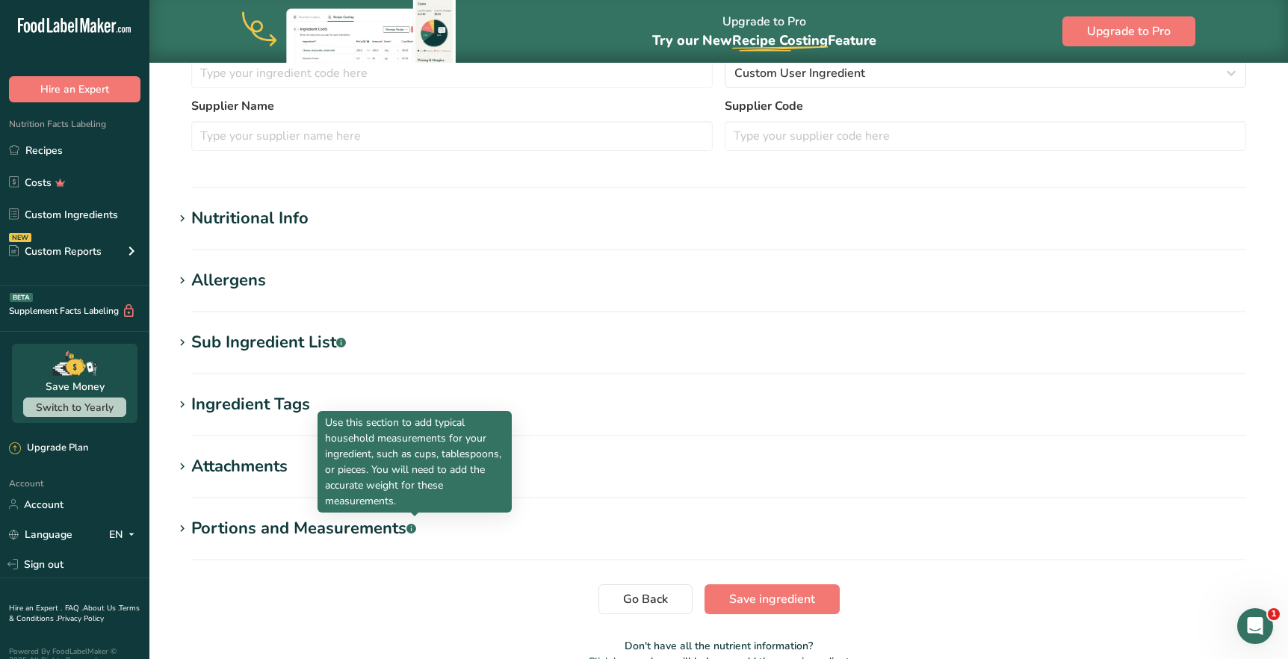
scroll to position [399, 0]
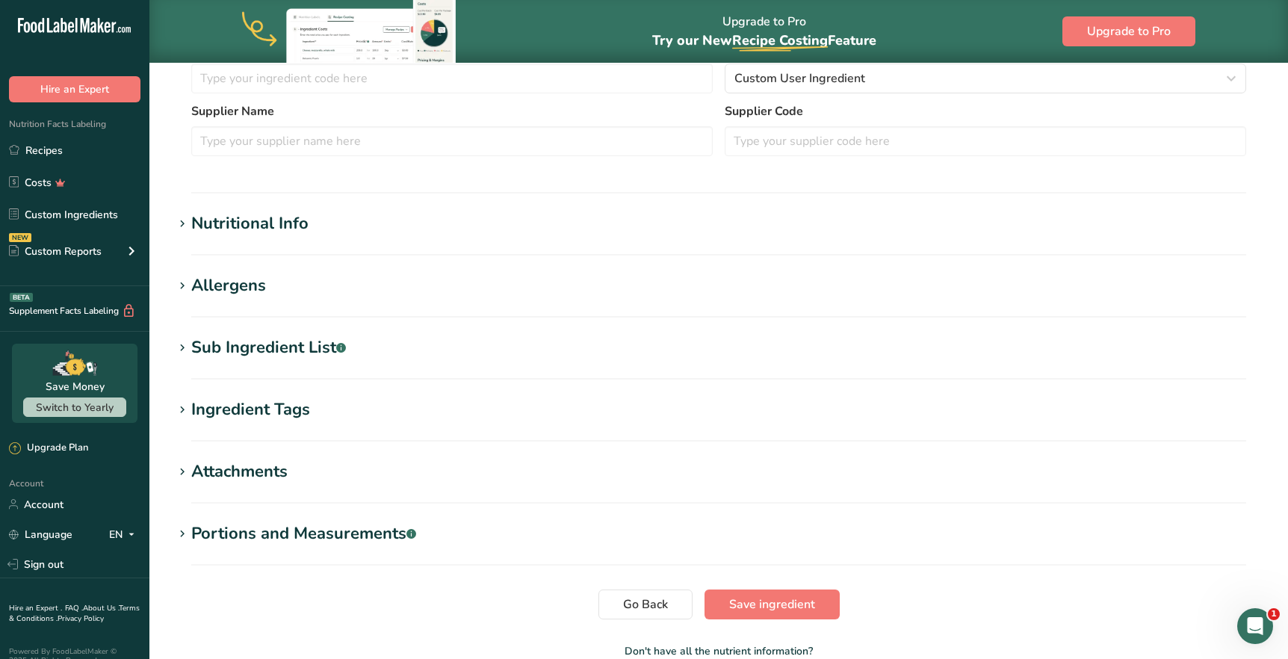
click at [241, 214] on div "Nutritional Info" at bounding box center [249, 223] width 117 height 25
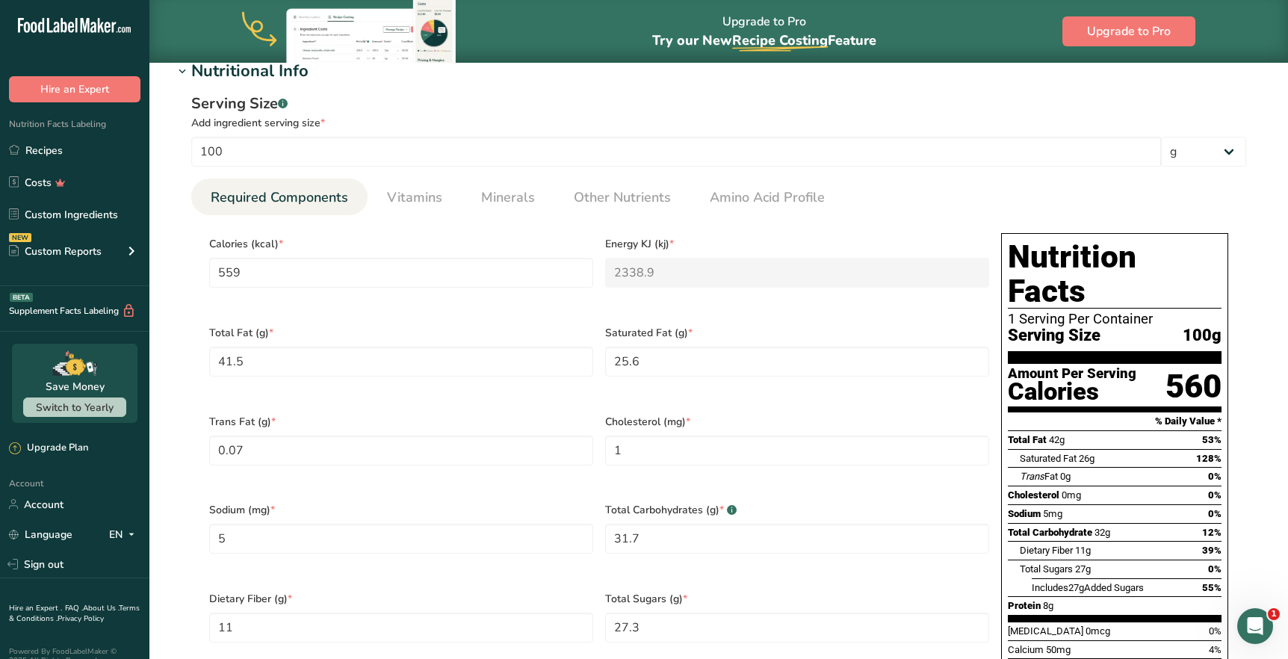
scroll to position [545, 0]
